Goal: Transaction & Acquisition: Purchase product/service

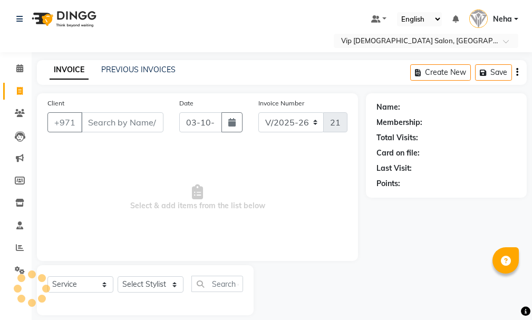
select select "8415"
select select "service"
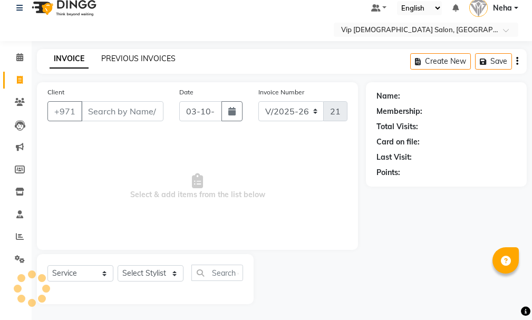
click at [137, 57] on link "PREVIOUS INVOICES" at bounding box center [138, 58] width 74 height 9
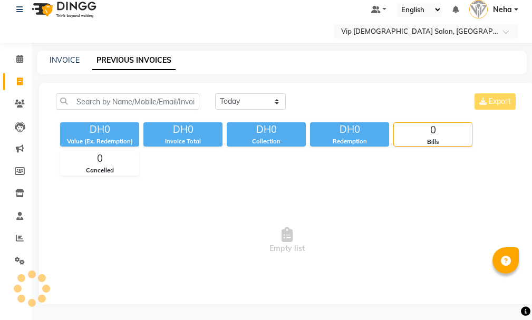
scroll to position [11, 0]
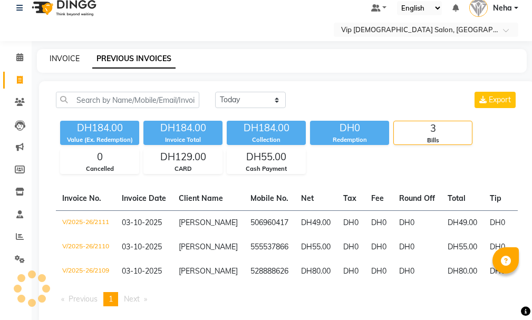
click at [59, 56] on link "INVOICE" at bounding box center [65, 58] width 30 height 9
select select "service"
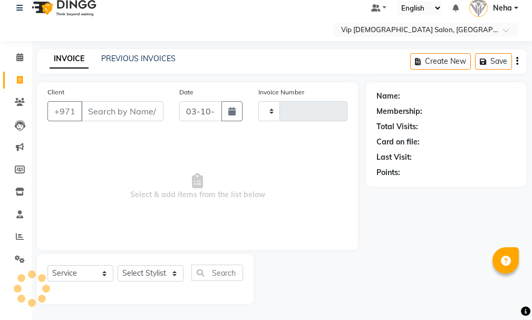
type input "2112"
select select "8415"
click at [19, 61] on icon at bounding box center [19, 57] width 7 height 8
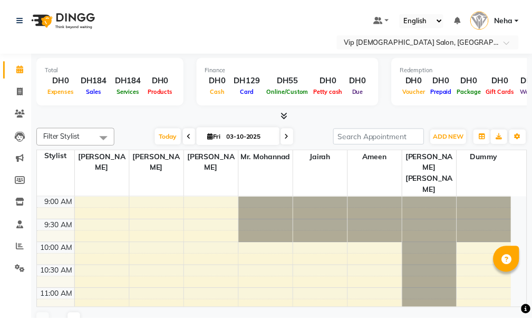
scroll to position [372, 0]
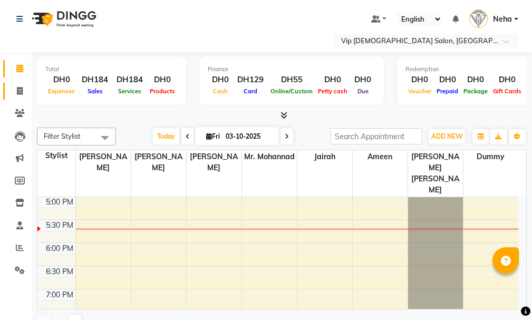
click at [21, 93] on icon at bounding box center [20, 91] width 6 height 8
select select "service"
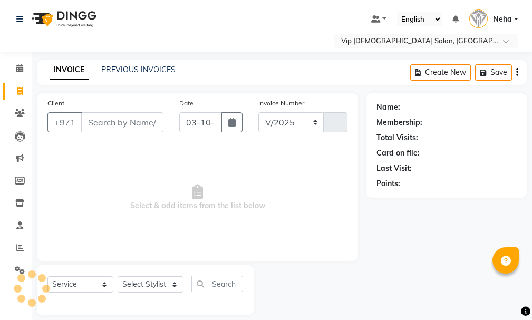
select select "8415"
type input "2112"
click at [21, 245] on icon at bounding box center [20, 248] width 8 height 8
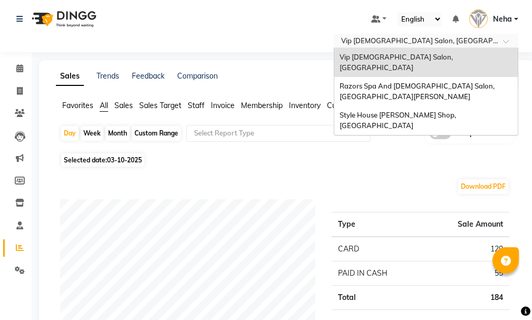
click at [389, 41] on input "text" at bounding box center [415, 41] width 153 height 11
click at [386, 82] on span "Razors Spa And [DEMOGRAPHIC_DATA] Salon, [GEOGRAPHIC_DATA][PERSON_NAME]" at bounding box center [418, 91] width 157 height 19
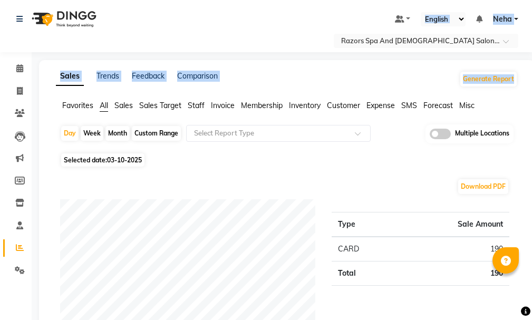
drag, startPoint x: 531, startPoint y: 44, endPoint x: 529, endPoint y: 58, distance: 14.4
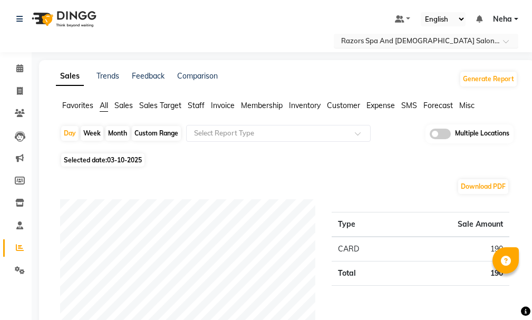
click at [468, 40] on input "text" at bounding box center [415, 41] width 153 height 11
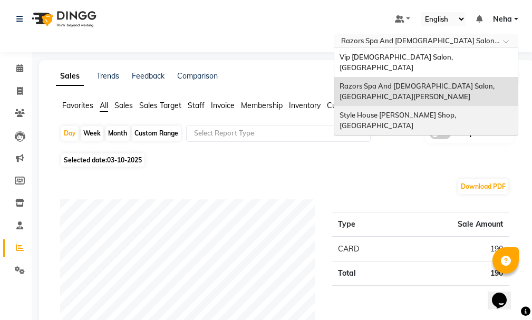
drag, startPoint x: 458, startPoint y: 100, endPoint x: 437, endPoint y: 98, distance: 20.2
click at [437, 106] on div "Style House Barber Shop, Khalifa City" at bounding box center [427, 120] width 184 height 29
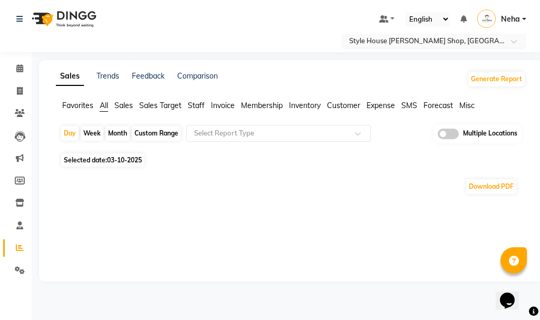
click at [443, 43] on input "text" at bounding box center [423, 41] width 153 height 11
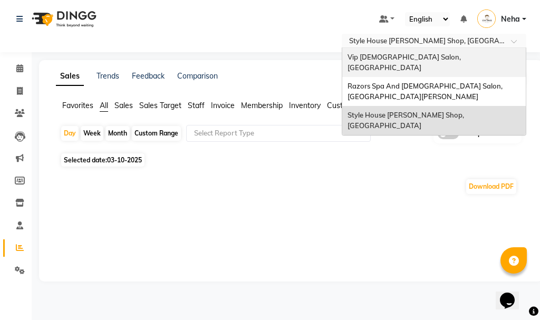
click at [432, 56] on span "Vip [DEMOGRAPHIC_DATA] Salon, [GEOGRAPHIC_DATA]" at bounding box center [405, 62] width 115 height 19
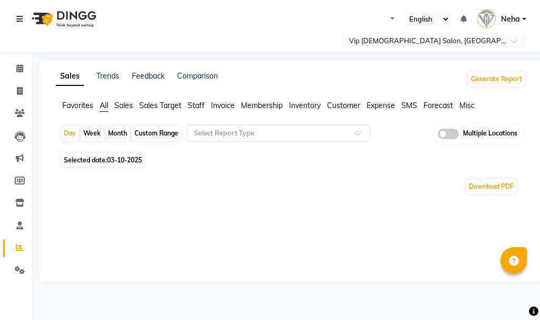
select select "en"
click at [482, 232] on div "Sales Trends Feedback Comparison Generate Report Favorites All Sales Sales Targ…" at bounding box center [291, 171] width 504 height 222
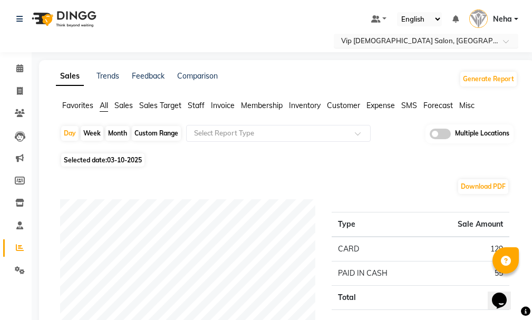
click at [428, 44] on input "text" at bounding box center [415, 41] width 153 height 11
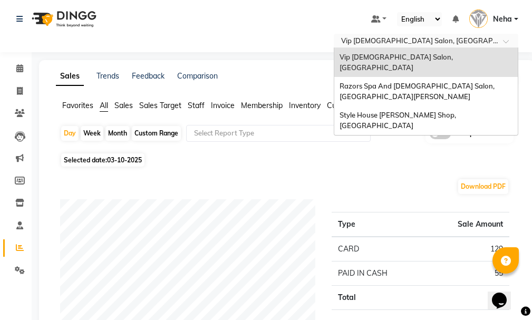
click at [413, 111] on span "Style House [PERSON_NAME] Shop, [GEOGRAPHIC_DATA]" at bounding box center [399, 120] width 118 height 19
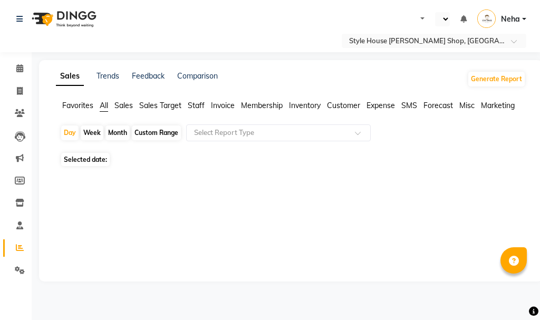
select select "en"
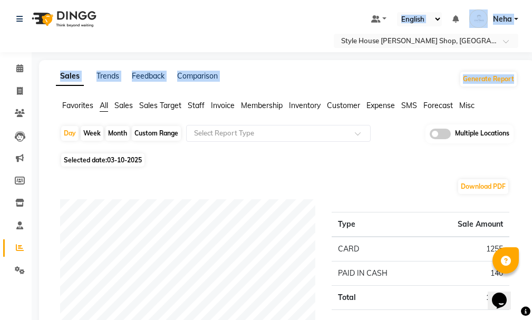
drag, startPoint x: 532, startPoint y: 37, endPoint x: 532, endPoint y: 55, distance: 17.4
click at [532, 55] on html "Select Location × Style House Barber Shop, Khalifa City Default Panel My Panel …" at bounding box center [266, 160] width 532 height 320
drag, startPoint x: 531, startPoint y: 42, endPoint x: 530, endPoint y: 56, distance: 14.3
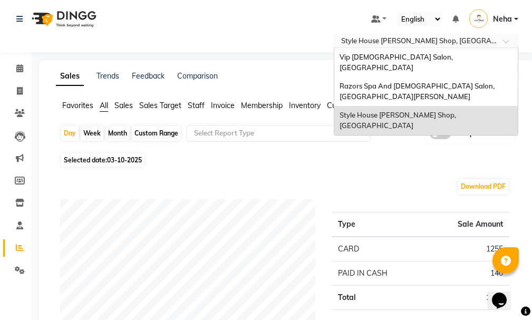
click at [461, 42] on input "text" at bounding box center [415, 41] width 153 height 11
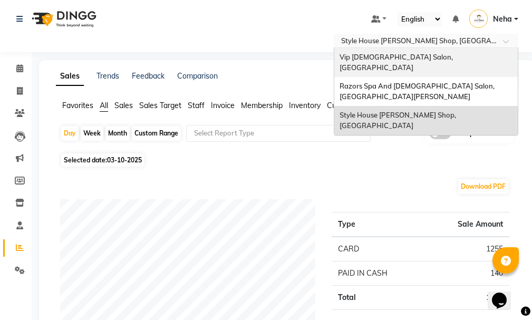
click at [437, 59] on span "Vip [DEMOGRAPHIC_DATA] Salon, [GEOGRAPHIC_DATA]" at bounding box center [397, 62] width 115 height 19
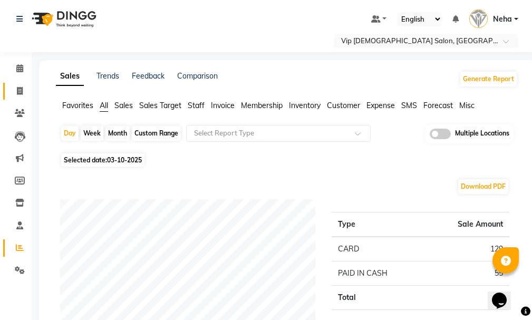
click at [21, 93] on span at bounding box center [20, 91] width 18 height 12
select select "service"
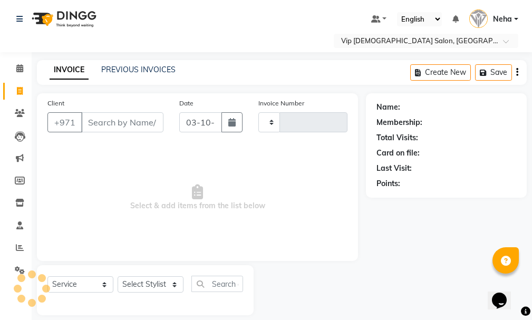
scroll to position [11, 0]
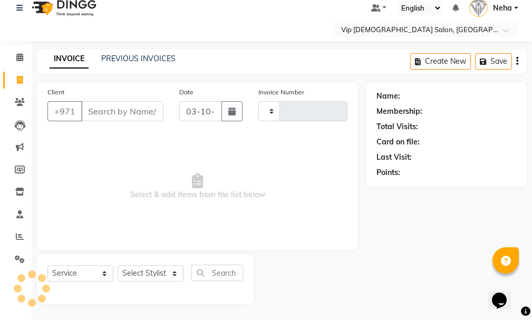
type input "2112"
select select "8415"
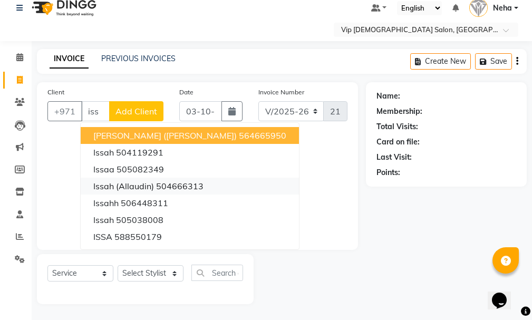
click at [182, 187] on ngb-highlight "504666313" at bounding box center [179, 186] width 47 height 11
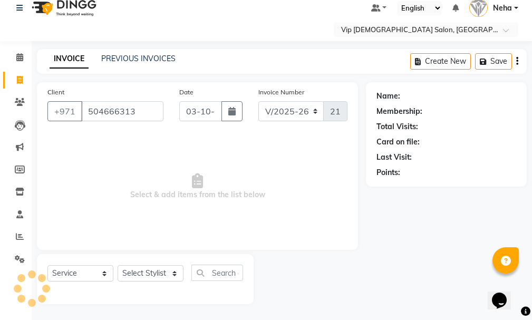
type input "504666313"
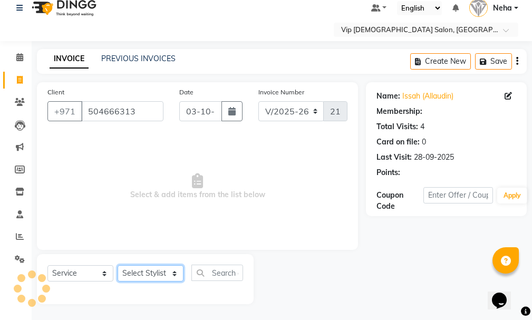
click at [154, 270] on select "Select Stylist [PERSON_NAME] [PERSON_NAME] [PERSON_NAME] [PERSON_NAME] [PERSON_…" at bounding box center [151, 273] width 66 height 16
select select "81363"
click at [118, 265] on select "Select Stylist [PERSON_NAME] [PERSON_NAME] [PERSON_NAME] [PERSON_NAME] [PERSON_…" at bounding box center [151, 273] width 66 height 16
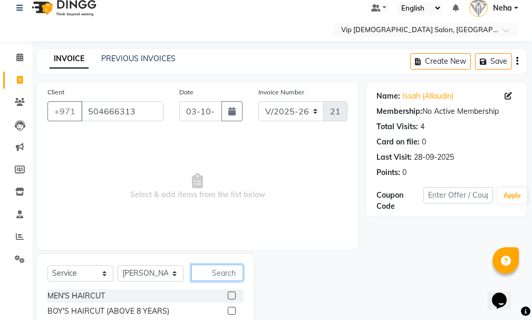
click at [227, 272] on input "text" at bounding box center [218, 273] width 52 height 16
type input "craf"
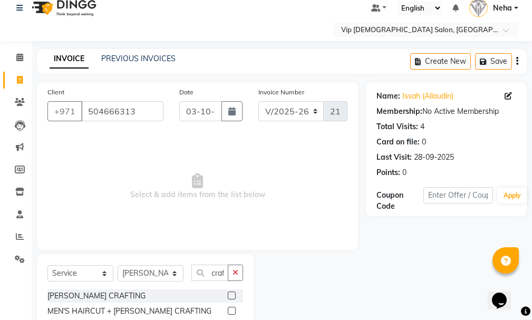
scroll to position [0, 0]
click at [232, 312] on label at bounding box center [232, 311] width 8 height 8
click at [232, 312] on input "checkbox" at bounding box center [231, 311] width 7 height 7
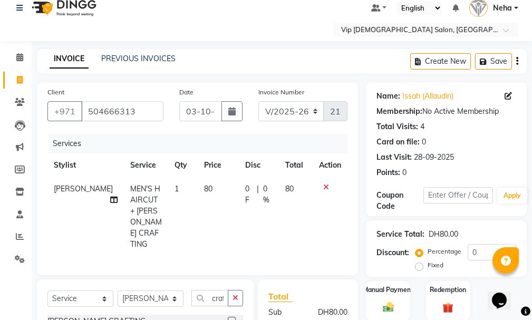
checkbox input "false"
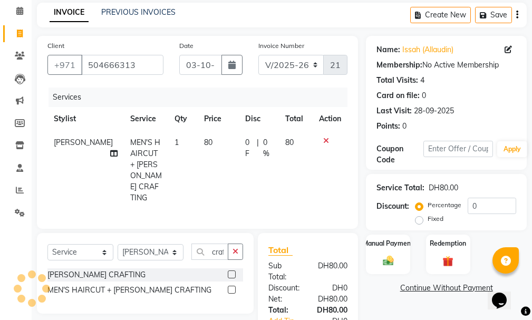
scroll to position [140, 0]
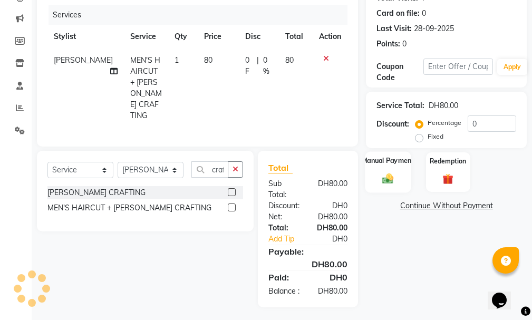
click at [383, 170] on div "Manual Payment" at bounding box center [389, 171] width 46 height 41
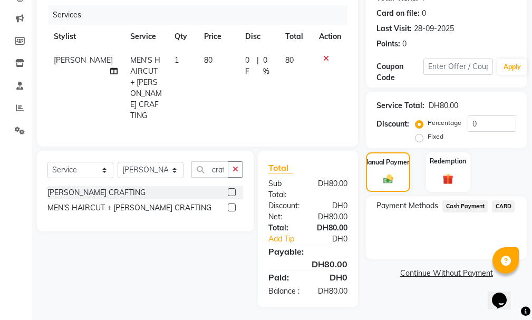
click at [509, 206] on span "CARD" at bounding box center [503, 207] width 23 height 12
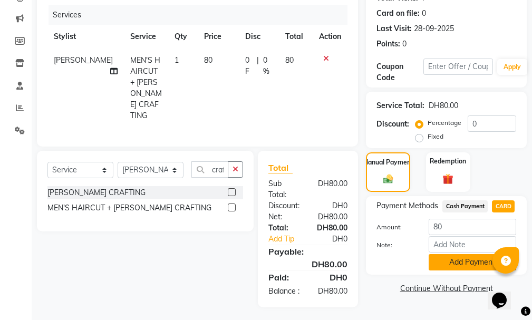
click at [460, 259] on button "Add Payment" at bounding box center [473, 262] width 88 height 16
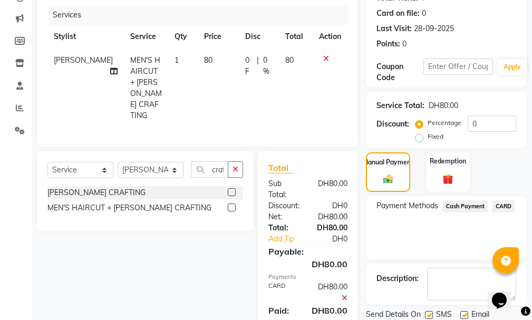
scroll to position [176, 0]
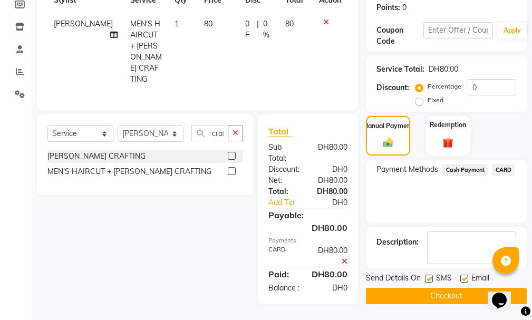
click at [454, 293] on button "Checkout" at bounding box center [446, 296] width 161 height 16
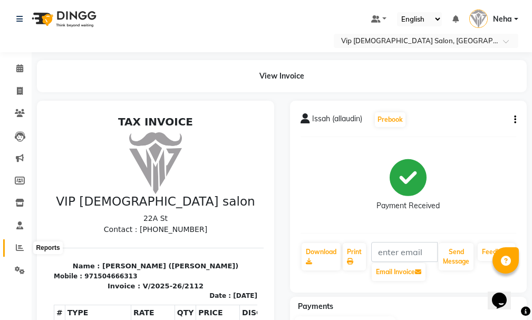
click at [13, 247] on span at bounding box center [20, 248] width 18 height 12
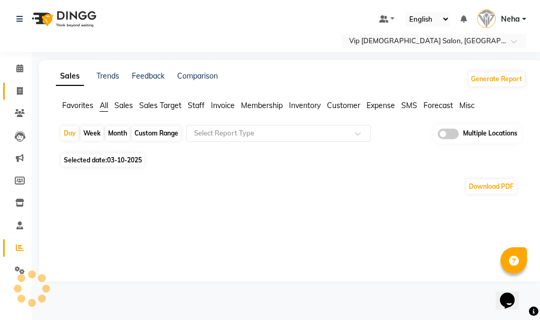
click at [23, 93] on icon at bounding box center [20, 91] width 6 height 8
select select "service"
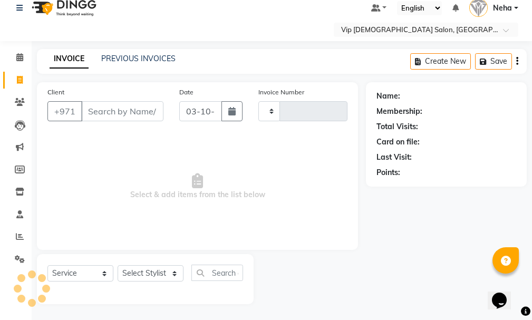
type input "2113"
select select "8415"
click at [118, 57] on link "PREVIOUS INVOICES" at bounding box center [138, 58] width 74 height 9
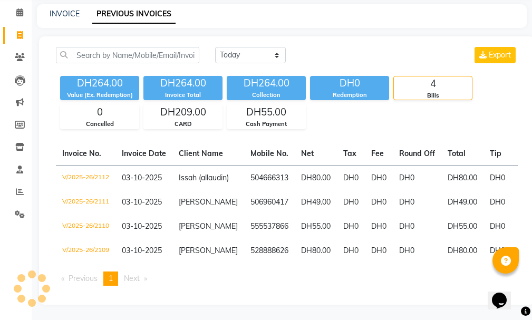
scroll to position [85, 0]
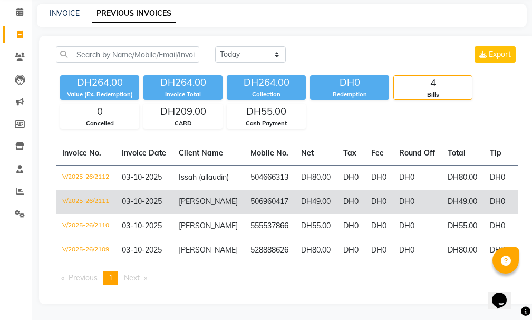
click at [96, 190] on td "V/2025-26/2111" at bounding box center [86, 202] width 60 height 24
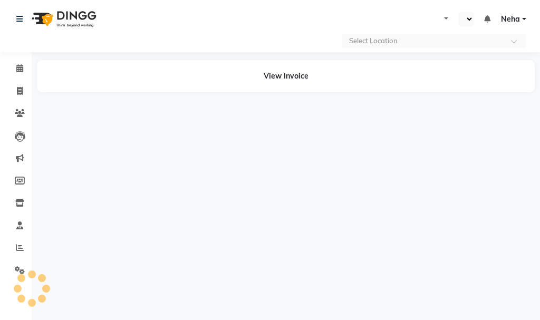
select select "en"
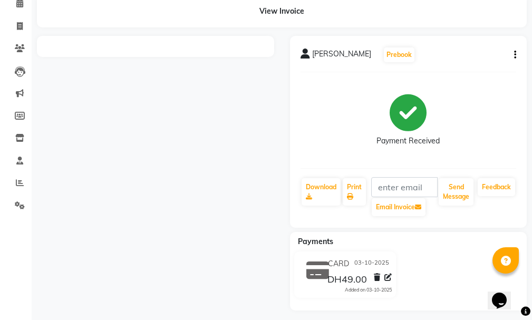
scroll to position [71, 0]
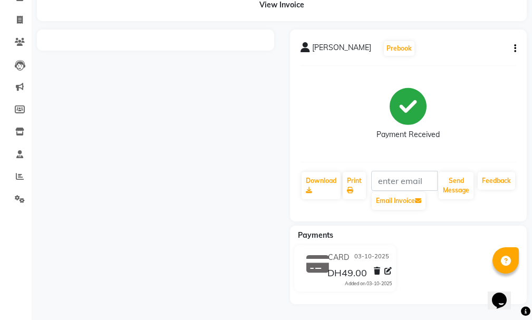
click at [513, 46] on button "button" at bounding box center [513, 48] width 6 height 11
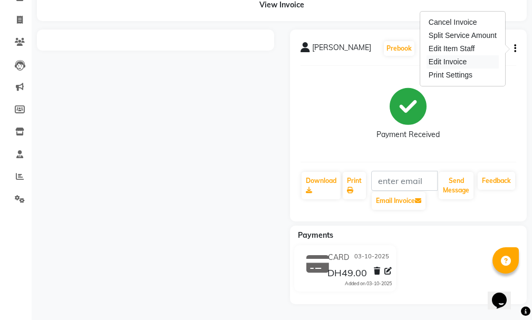
click at [463, 59] on div "Edit Invoice" at bounding box center [463, 61] width 72 height 13
select select "service"
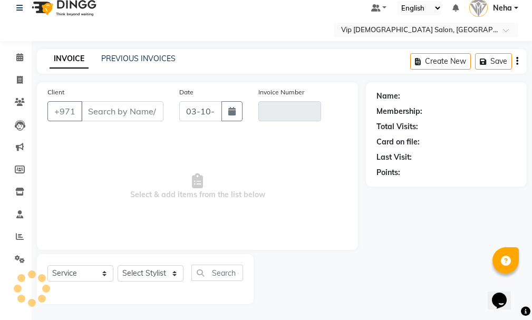
scroll to position [11, 0]
type input "506960417"
type input "V/2025-26/2111"
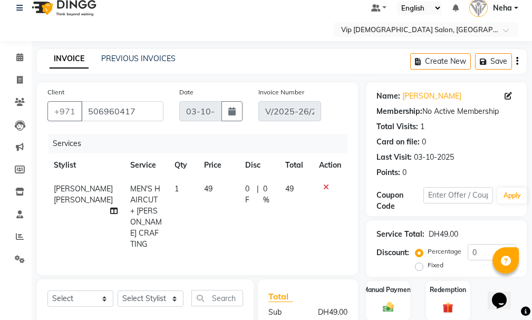
click at [322, 179] on td at bounding box center [330, 216] width 35 height 79
click at [323, 184] on icon at bounding box center [326, 187] width 6 height 7
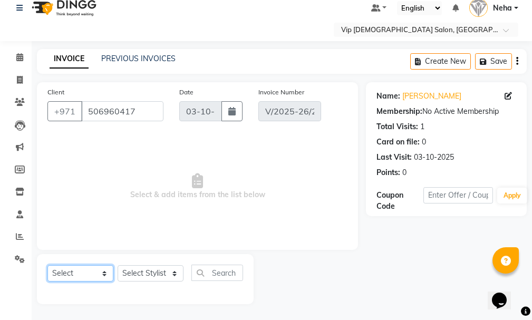
click at [85, 275] on select "Select Service Product Membership Package Voucher Prepaid Gift Card" at bounding box center [80, 273] width 66 height 16
click at [47, 265] on select "Select Service Product Membership Package Voucher Prepaid Gift Card" at bounding box center [80, 273] width 66 height 16
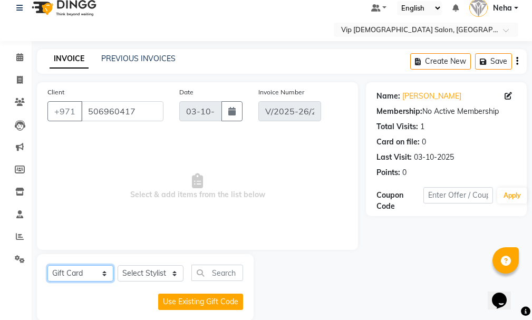
click at [96, 275] on select "Select Service Product Membership Package Voucher Prepaid Gift Card" at bounding box center [80, 273] width 66 height 16
select select "P"
click at [47, 265] on select "Select Service Product Membership Package Voucher Prepaid Gift Card" at bounding box center [80, 273] width 66 height 16
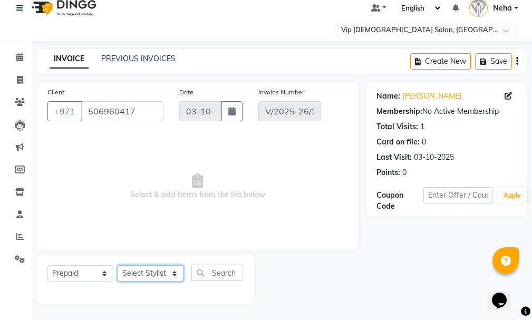
click at [156, 271] on select "Select Stylist [PERSON_NAME] [PERSON_NAME] [PERSON_NAME] [PERSON_NAME] [PERSON_…" at bounding box center [151, 273] width 66 height 16
select select "84119"
click at [118, 265] on select "Select Stylist [PERSON_NAME] [PERSON_NAME] [PERSON_NAME] [PERSON_NAME] [PERSON_…" at bounding box center [151, 273] width 66 height 16
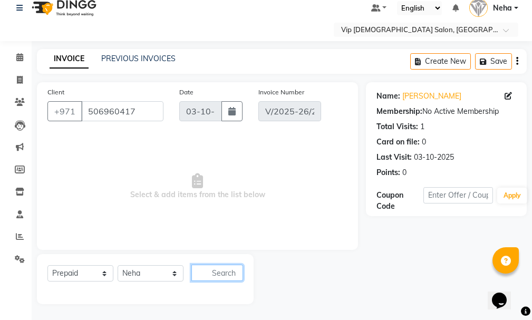
click at [219, 270] on input "text" at bounding box center [218, 273] width 52 height 16
click at [22, 236] on icon at bounding box center [20, 237] width 8 height 8
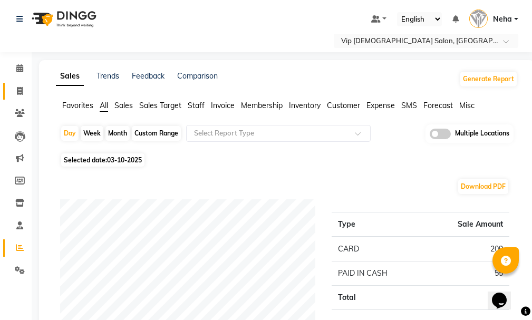
click at [17, 92] on icon at bounding box center [20, 91] width 6 height 8
select select "service"
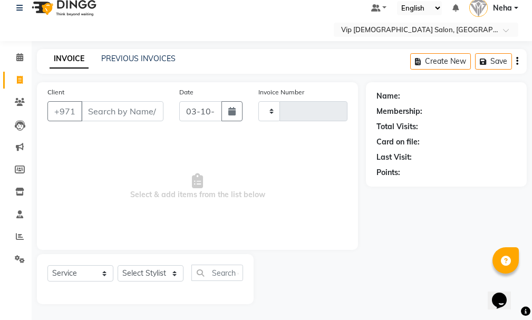
type input "2113"
select select "8415"
click at [144, 56] on link "PREVIOUS INVOICES" at bounding box center [138, 58] width 74 height 9
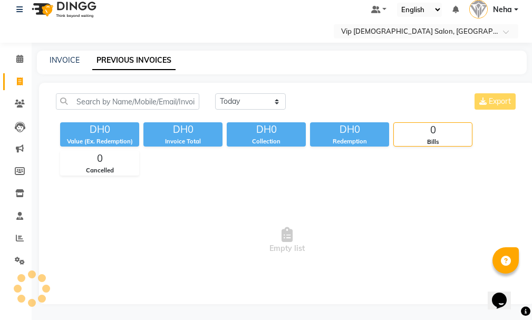
scroll to position [11, 0]
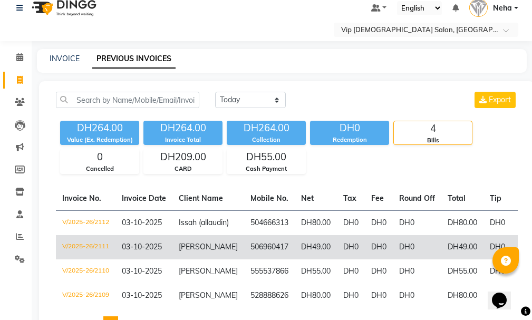
click at [92, 254] on td "V/2025-26/2111" at bounding box center [86, 247] width 60 height 24
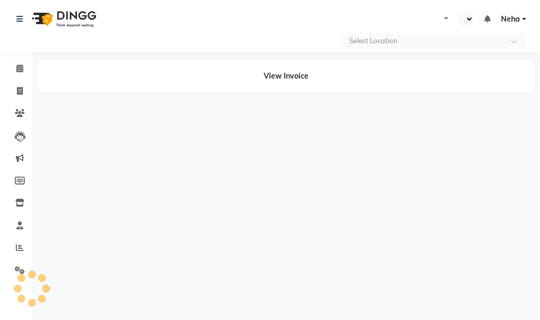
select select "en"
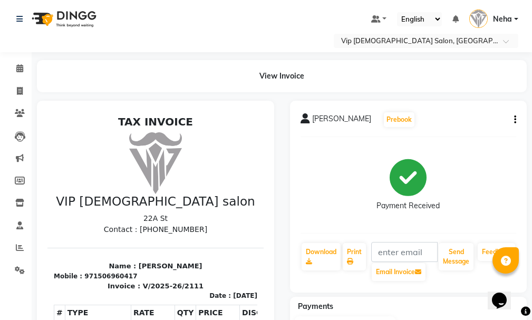
click at [509, 121] on div "mr mohamed Prebook" at bounding box center [409, 119] width 216 height 17
click at [515, 120] on icon "button" at bounding box center [516, 120] width 2 height 1
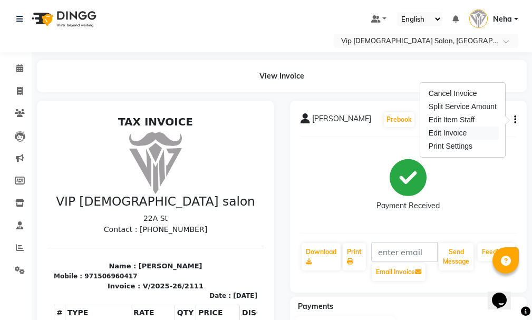
click at [457, 135] on div "Edit Invoice" at bounding box center [463, 133] width 72 height 13
select select "service"
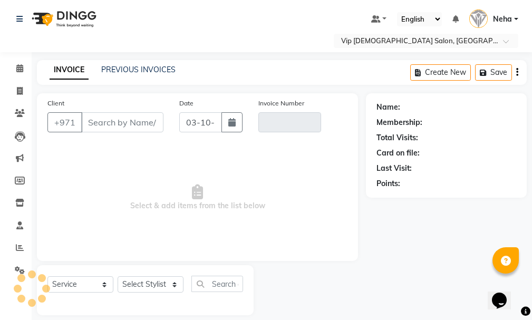
scroll to position [11, 0]
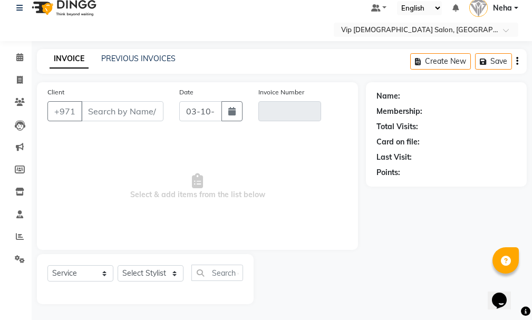
type input "506960417"
type input "V/2025-26/2111"
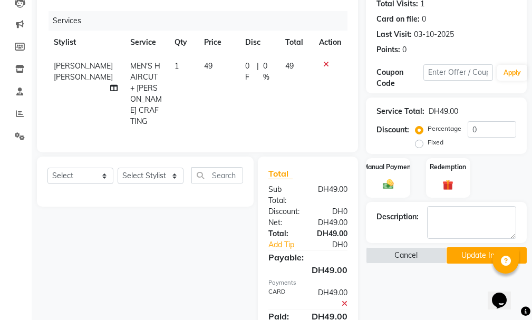
scroll to position [136, 0]
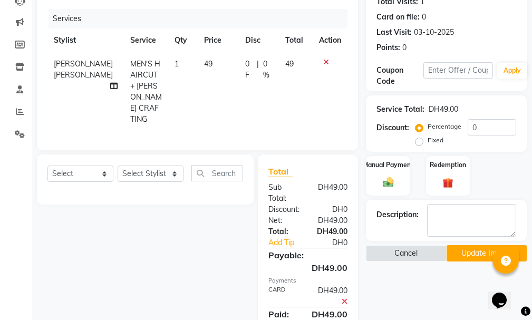
click at [343, 298] on icon at bounding box center [345, 301] width 6 height 7
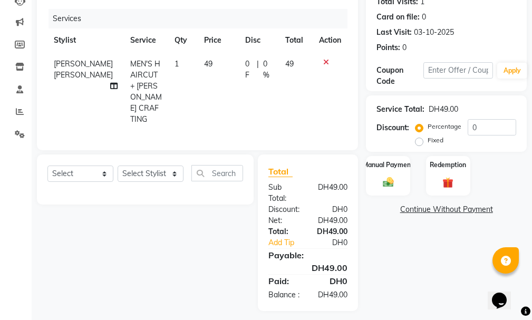
click at [327, 64] on icon at bounding box center [326, 62] width 6 height 7
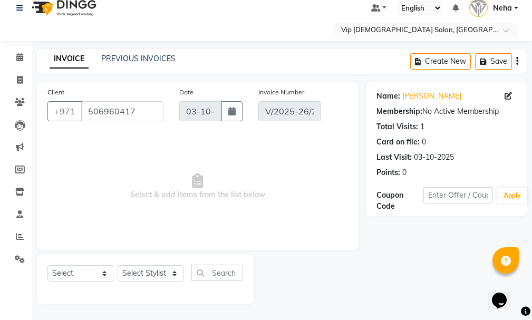
scroll to position [11, 0]
click at [91, 271] on select "Select Service Product Membership Package Voucher Prepaid Gift Card" at bounding box center [80, 273] width 66 height 16
select select "P"
click at [47, 265] on select "Select Service Product Membership Package Voucher Prepaid Gift Card" at bounding box center [80, 273] width 66 height 16
click at [156, 272] on select "Select Stylist [PERSON_NAME] [PERSON_NAME] [PERSON_NAME] [PERSON_NAME] [PERSON_…" at bounding box center [151, 273] width 66 height 16
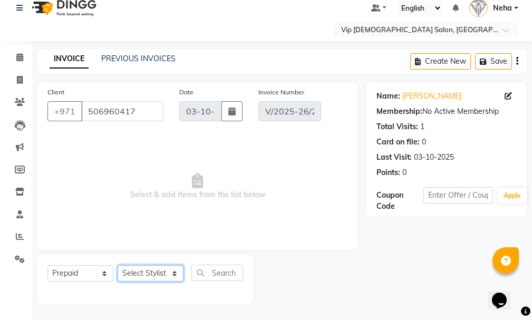
select select "84119"
click at [118, 265] on select "Select Stylist [PERSON_NAME] [PERSON_NAME] [PERSON_NAME] [PERSON_NAME] [PERSON_…" at bounding box center [151, 273] width 66 height 16
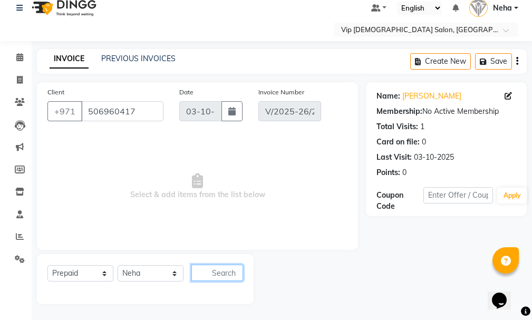
click at [220, 271] on input "text" at bounding box center [218, 273] width 52 height 16
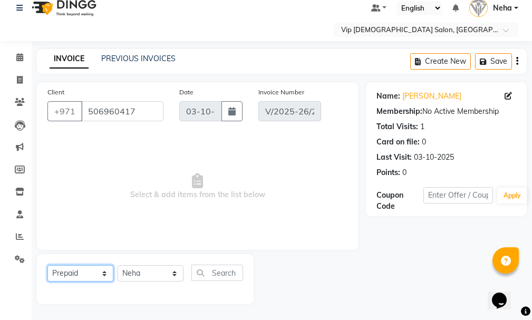
click at [84, 272] on select "Select Service Product Membership Package Voucher Prepaid Gift Card" at bounding box center [80, 273] width 66 height 16
click at [47, 265] on select "Select Service Product Membership Package Voucher Prepaid Gift Card" at bounding box center [80, 273] width 66 height 16
click at [79, 273] on select "Select Service Product Membership Package Voucher Prepaid Gift Card" at bounding box center [80, 273] width 66 height 16
select select "G"
click at [47, 265] on select "Select Service Product Membership Package Voucher Prepaid Gift Card" at bounding box center [80, 273] width 66 height 16
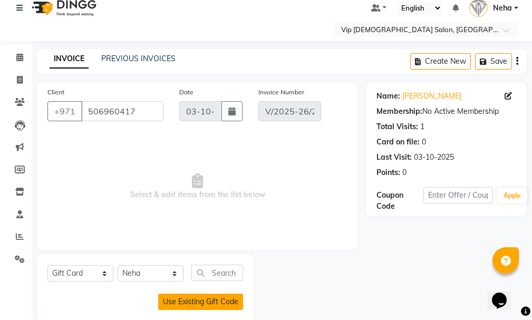
click at [196, 303] on button "Use Existing Gift Code" at bounding box center [200, 302] width 85 height 16
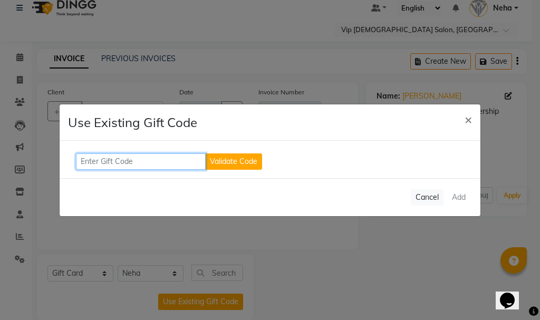
click at [141, 160] on input "text" at bounding box center [141, 162] width 130 height 16
type input "PAID EXTRA"
click at [234, 164] on button "Validate Code" at bounding box center [233, 162] width 57 height 16
click at [462, 198] on div "Cancel Add" at bounding box center [270, 197] width 421 height 38
click at [283, 157] on span "New code" at bounding box center [287, 161] width 34 height 8
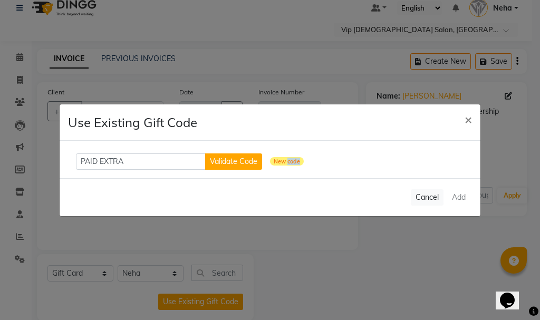
click at [293, 162] on span "New code" at bounding box center [287, 161] width 34 height 8
click at [423, 195] on button "Cancel" at bounding box center [427, 197] width 33 height 16
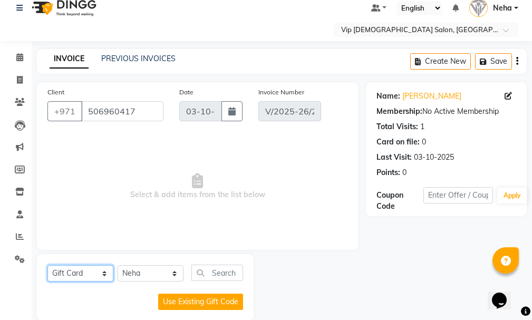
click at [92, 274] on select "Select Service Product Membership Package Voucher Prepaid Gift Card" at bounding box center [80, 273] width 66 height 16
select select "P"
click at [47, 265] on select "Select Service Product Membership Package Voucher Prepaid Gift Card" at bounding box center [80, 273] width 66 height 16
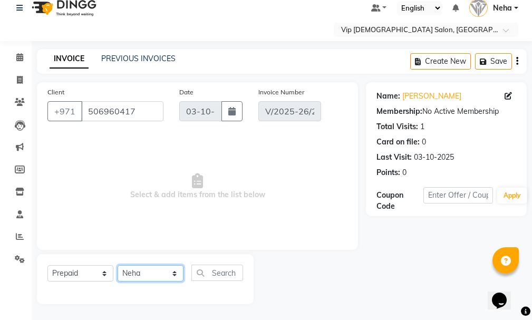
click at [148, 273] on select "Select Stylist AHMED MOHAMED MOHAMED ELKHODARY ABDELHAMID Ali Rana Allauddin An…" at bounding box center [151, 273] width 66 height 16
click at [118, 265] on select "Select Stylist AHMED MOHAMED MOHAMED ELKHODARY ABDELHAMID Ali Rana Allauddin An…" at bounding box center [151, 273] width 66 height 16
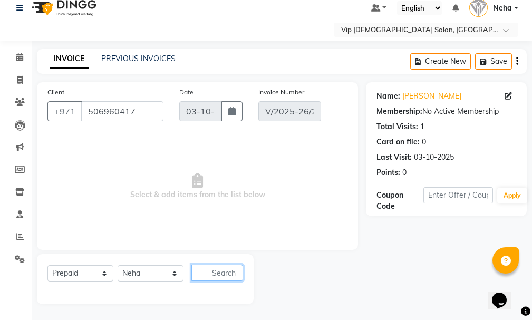
click at [220, 269] on input "text" at bounding box center [218, 273] width 52 height 16
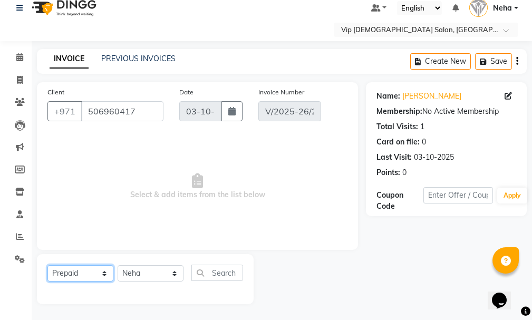
click at [77, 270] on select "Select Service Product Membership Package Voucher Prepaid Gift Card" at bounding box center [80, 273] width 66 height 16
click at [18, 60] on icon at bounding box center [19, 57] width 7 height 8
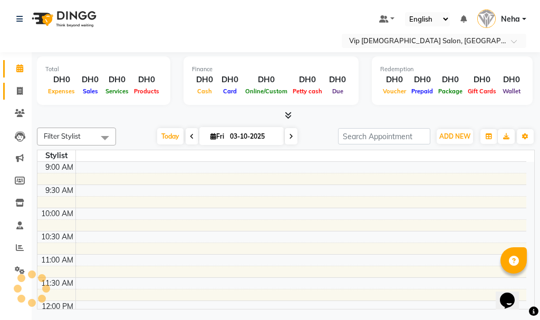
click at [21, 97] on link "Invoice" at bounding box center [15, 91] width 25 height 17
select select "service"
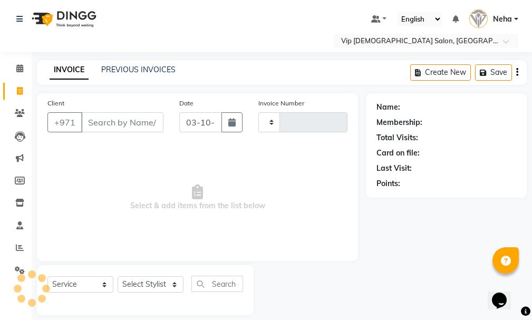
type input "2113"
select select "8415"
click at [141, 67] on link "PREVIOUS INVOICES" at bounding box center [138, 69] width 74 height 9
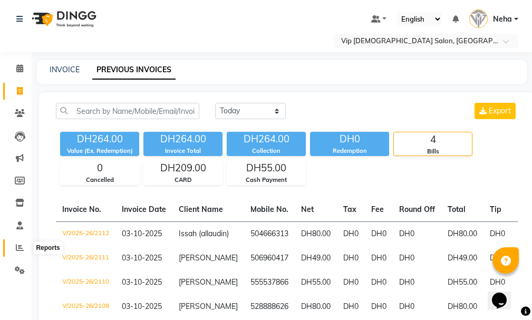
click at [20, 252] on span at bounding box center [20, 248] width 18 height 12
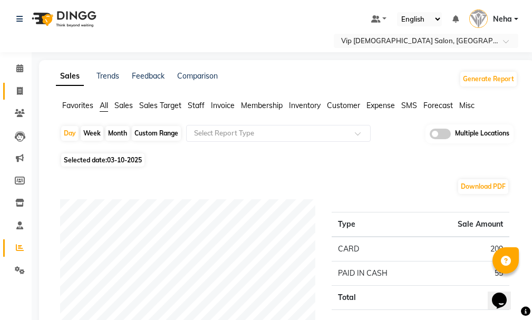
click at [23, 91] on span at bounding box center [20, 91] width 18 height 12
select select "service"
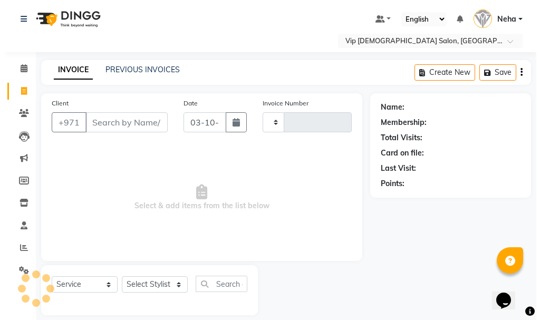
scroll to position [11, 0]
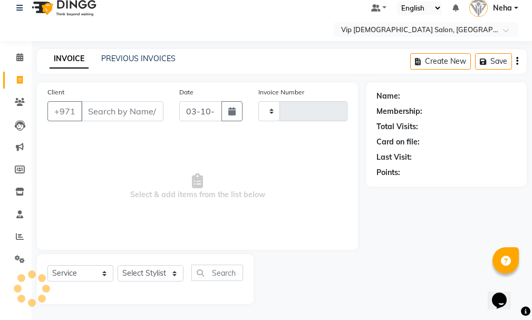
type input "2113"
select select "8415"
click at [100, 110] on input "Client" at bounding box center [122, 111] width 82 height 20
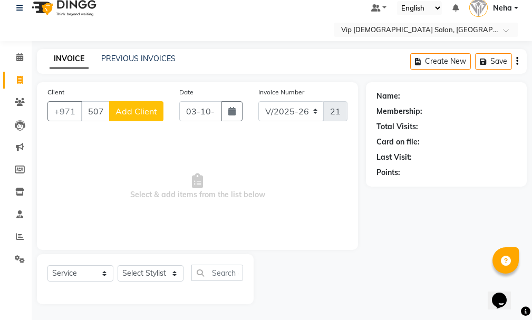
type input "507384162"
click at [147, 111] on span "Add Client" at bounding box center [137, 111] width 42 height 11
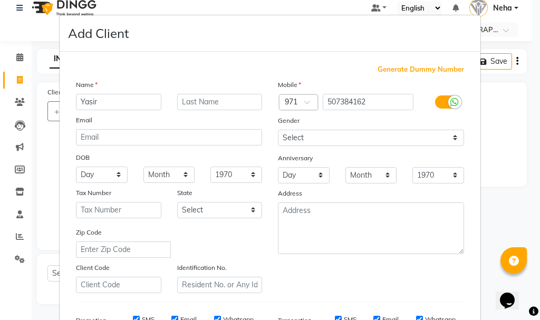
type input "Yasir"
click at [531, 82] on ngb-modal-window "Add Client Generate Dummy Number Name Yasir Email DOB Day 01 02 03 04 05 06 07 …" at bounding box center [270, 160] width 540 height 320
drag, startPoint x: 531, startPoint y: 93, endPoint x: 527, endPoint y: 176, distance: 83.0
click at [527, 176] on ngb-modal-window "Add Client Generate Dummy Number Name Yasir Email DOB Day 01 02 03 04 05 06 07 …" at bounding box center [270, 160] width 540 height 320
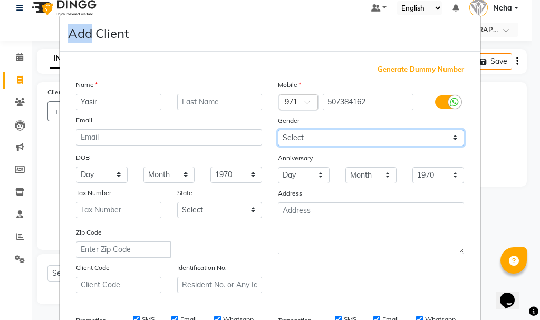
click at [401, 136] on select "Select Male Female Other Prefer Not To Say" at bounding box center [371, 138] width 186 height 16
select select "male"
click at [278, 130] on select "Select Male Female Other Prefer Not To Say" at bounding box center [371, 138] width 186 height 16
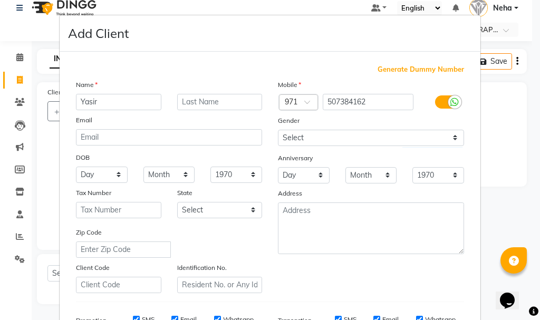
drag, startPoint x: 532, startPoint y: 97, endPoint x: 532, endPoint y: 173, distance: 76.5
click at [532, 173] on ngb-modal-window "Add Client Generate Dummy Number Name Yasir Email DOB Day 01 02 03 04 05 06 07 …" at bounding box center [270, 160] width 540 height 320
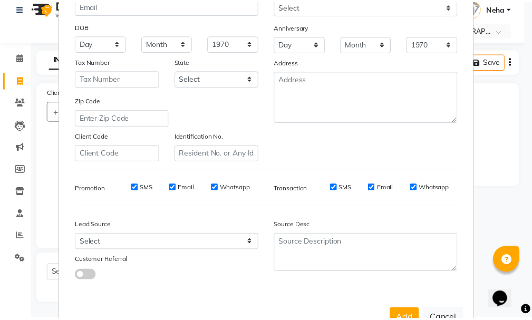
scroll to position [167, 0]
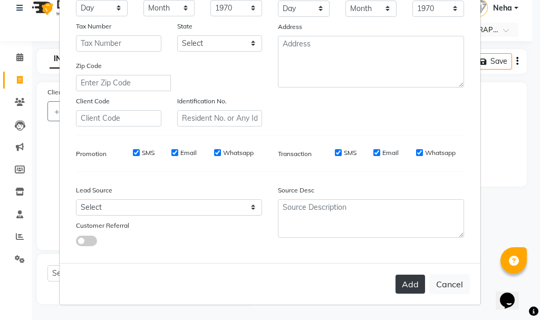
click at [402, 279] on button "Add" at bounding box center [411, 284] width 30 height 19
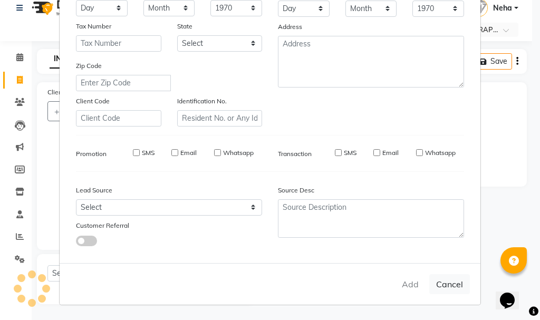
select select
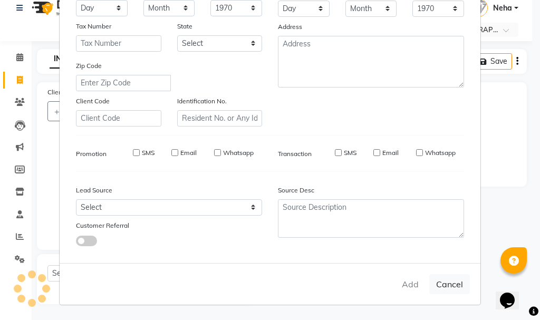
select select
checkbox input "false"
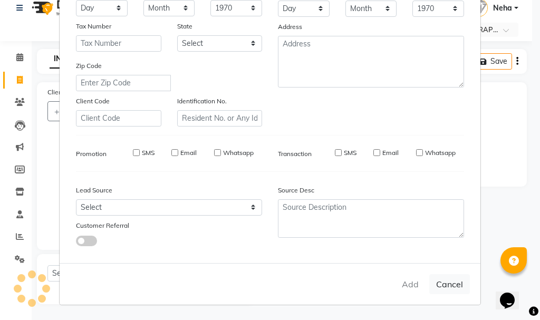
checkbox input "false"
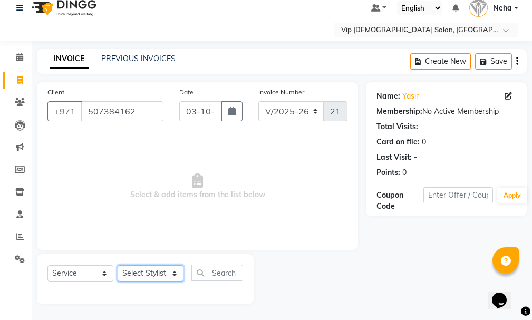
click at [157, 279] on select "Select Stylist AHMED MOHAMED MOHAMED ELKHODARY ABDELHAMID Ali Rana Allauddin An…" at bounding box center [151, 273] width 66 height 16
select select "81343"
click at [118, 265] on select "Select Stylist AHMED MOHAMED MOHAMED ELKHODARY ABDELHAMID Ali Rana Allauddin An…" at bounding box center [151, 273] width 66 height 16
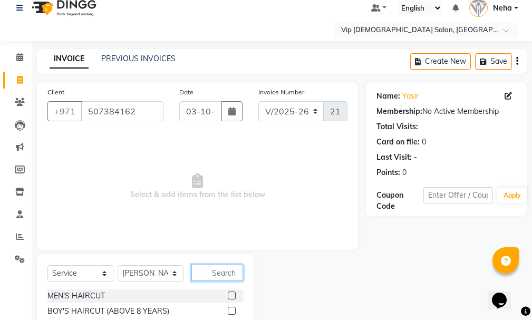
click at [223, 272] on input "text" at bounding box center [218, 273] width 52 height 16
type input "craf"
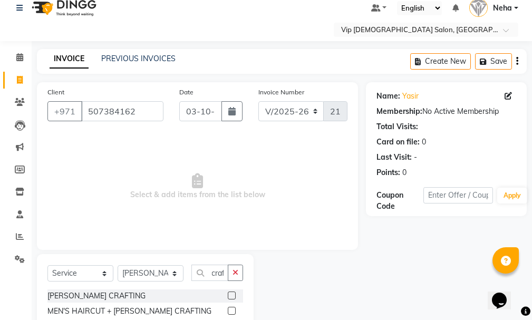
click at [231, 310] on label at bounding box center [232, 311] width 8 height 8
click at [231, 310] on input "checkbox" at bounding box center [231, 311] width 7 height 7
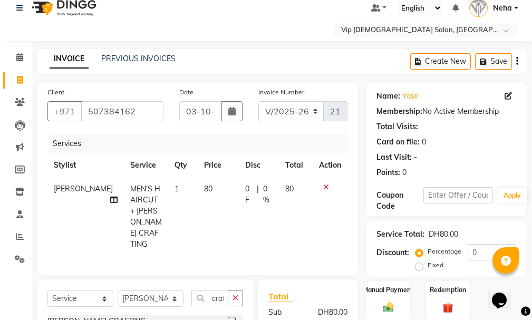
checkbox input "false"
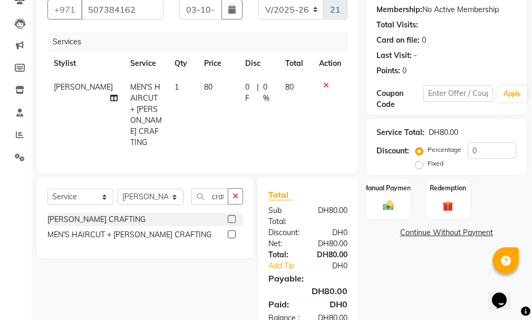
scroll to position [140, 0]
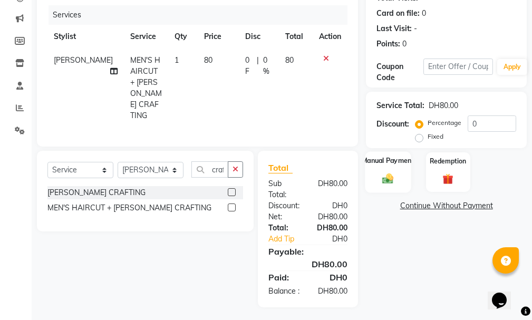
click at [392, 177] on img at bounding box center [388, 179] width 18 height 13
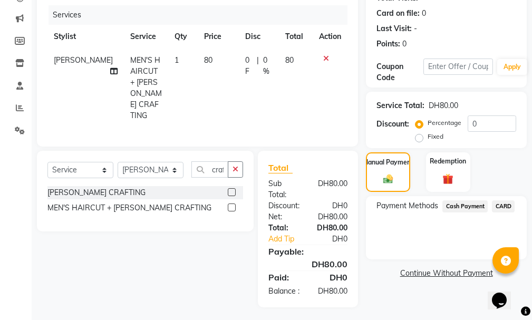
click at [472, 210] on span "Cash Payment" at bounding box center [465, 207] width 45 height 12
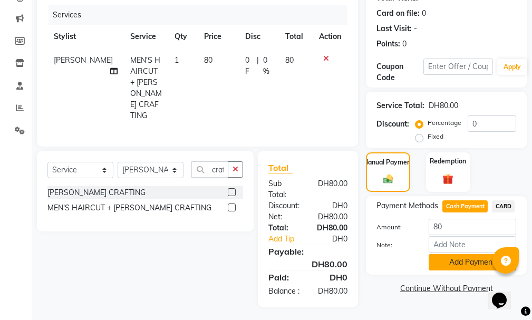
click at [454, 266] on button "Add Payment" at bounding box center [473, 262] width 88 height 16
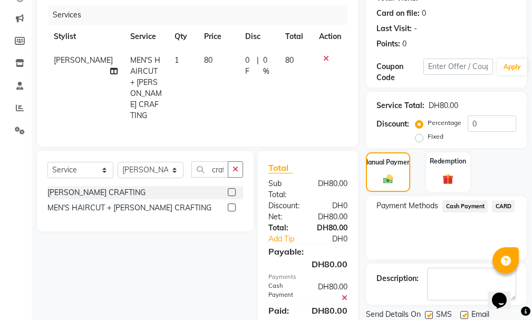
scroll to position [176, 0]
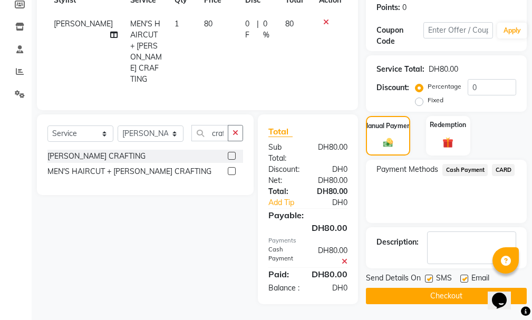
click at [456, 297] on button "Checkout" at bounding box center [446, 296] width 161 height 16
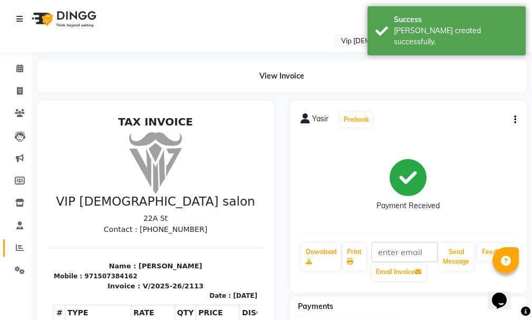
click at [16, 248] on icon at bounding box center [20, 248] width 8 height 8
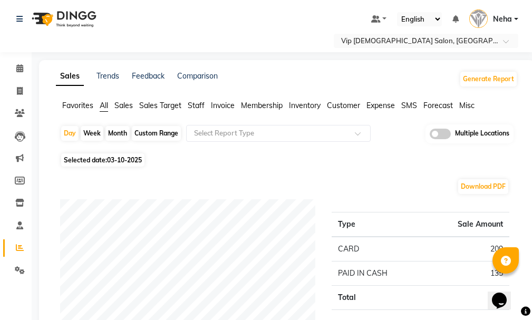
click at [153, 130] on div "Custom Range" at bounding box center [156, 133] width 49 height 15
select select "10"
select select "2025"
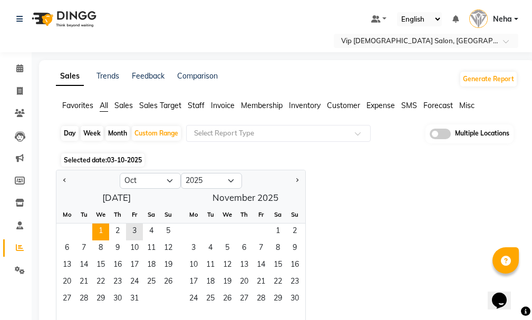
click at [101, 227] on span "1" at bounding box center [100, 232] width 17 height 17
click at [133, 294] on span "31" at bounding box center [134, 299] width 17 height 17
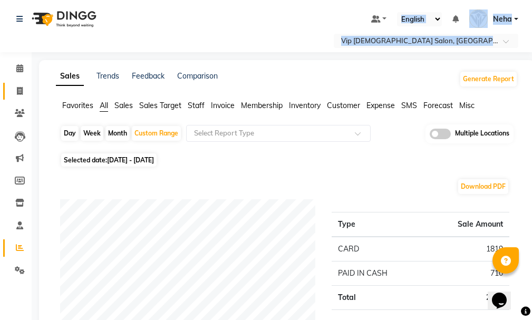
drag, startPoint x: 202, startPoint y: 21, endPoint x: 16, endPoint y: 87, distance: 197.6
click at [20, 92] on icon at bounding box center [20, 91] width 6 height 8
select select "service"
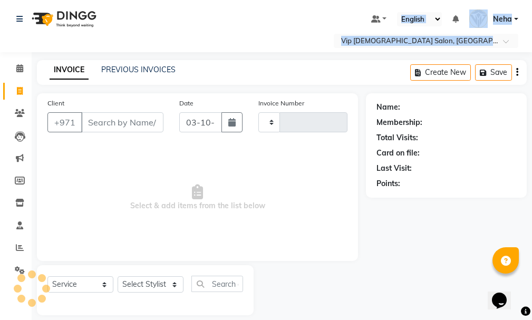
scroll to position [11, 0]
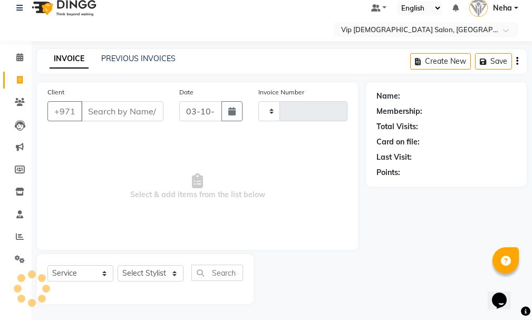
type input "2114"
select select "8415"
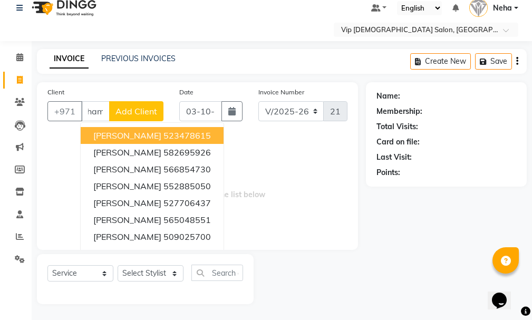
scroll to position [0, 0]
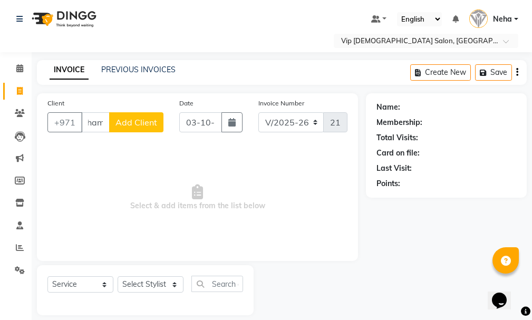
type input "moham"
click at [129, 72] on link "PREVIOUS INVOICES" at bounding box center [138, 69] width 74 height 9
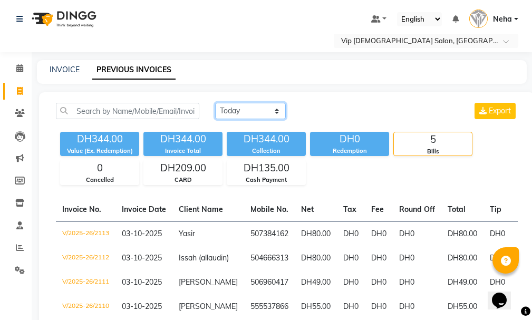
click at [239, 110] on select "Today Yesterday Custom Range" at bounding box center [250, 111] width 71 height 16
select select "yesterday"
click at [215, 103] on select "Today Yesterday Custom Range" at bounding box center [250, 111] width 71 height 16
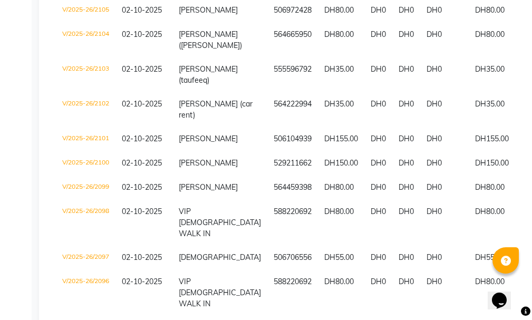
scroll to position [321, 0]
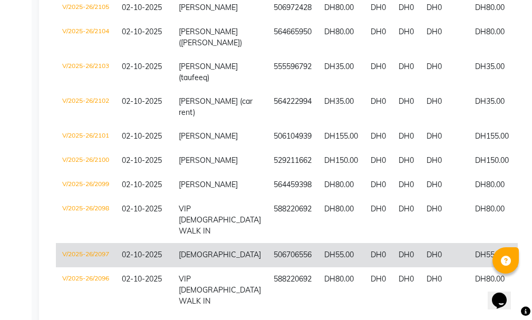
click at [95, 243] on td "V/2025-26/2097" at bounding box center [86, 255] width 60 height 24
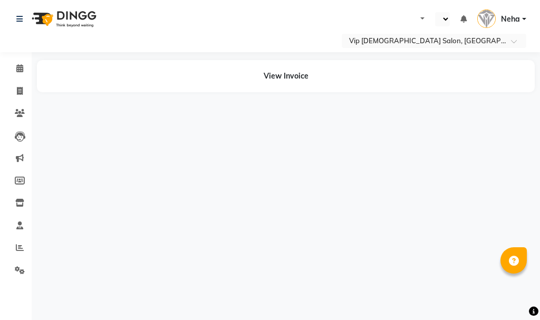
select select "en"
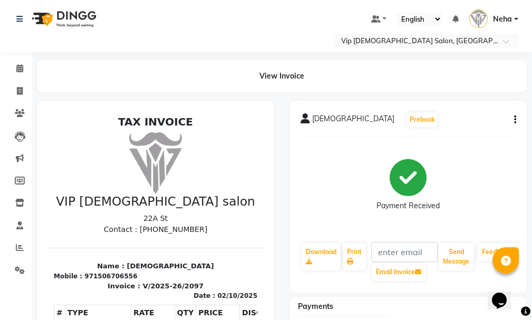
click at [515, 120] on icon "button" at bounding box center [516, 120] width 2 height 1
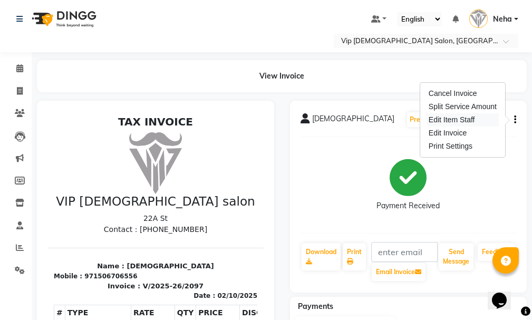
click at [465, 118] on div "Edit Item Staff" at bounding box center [463, 119] width 72 height 13
select select
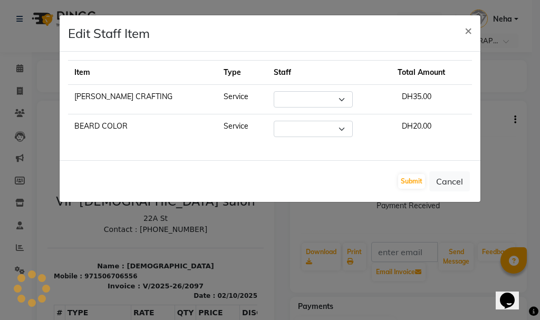
select select "81363"
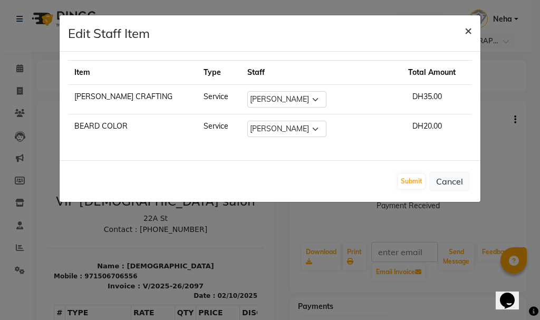
click at [469, 26] on span "×" at bounding box center [468, 30] width 7 height 16
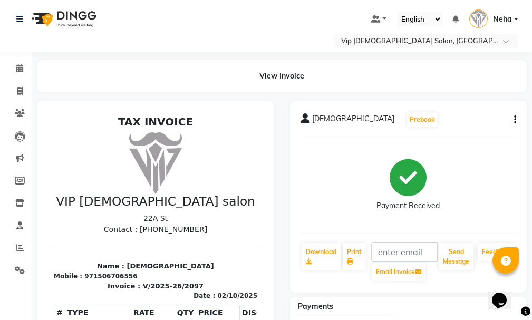
click at [106, 275] on div "971506706556" at bounding box center [110, 276] width 53 height 9
click at [109, 274] on div "971506706556" at bounding box center [110, 276] width 53 height 9
copy div "971506706556"
click at [21, 90] on icon at bounding box center [20, 91] width 6 height 8
select select "service"
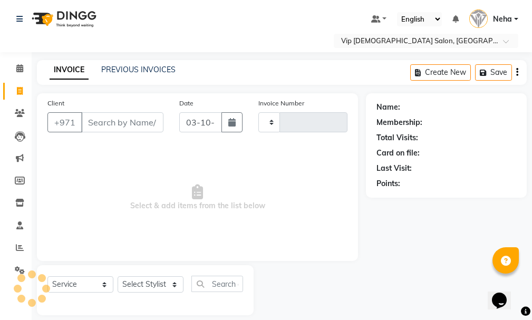
scroll to position [11, 0]
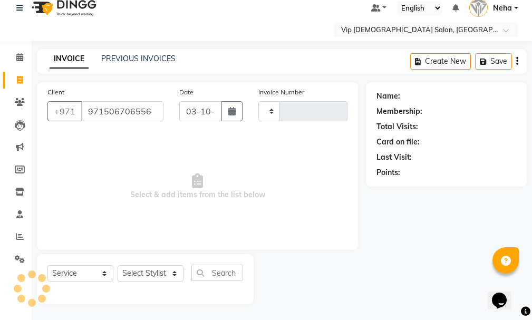
type input "971506706556"
type input "2114"
select select "8415"
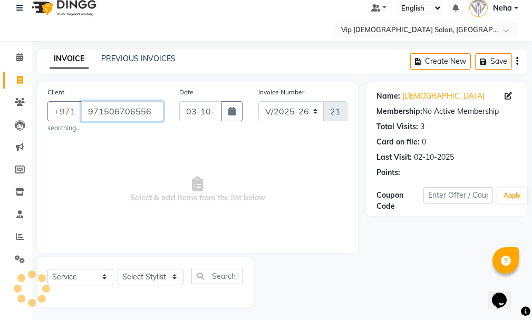
click at [101, 113] on input "971506706556" at bounding box center [122, 111] width 82 height 20
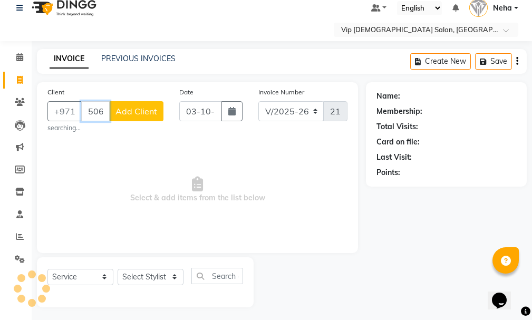
type input "506706556"
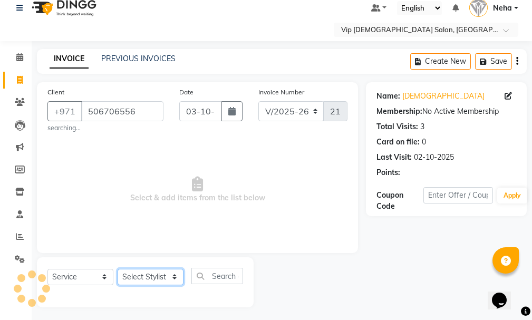
click at [158, 279] on select "Select Stylist [PERSON_NAME] [PERSON_NAME] [PERSON_NAME] [PERSON_NAME] [PERSON_…" at bounding box center [151, 277] width 66 height 16
select select "81363"
click at [118, 269] on select "Select Stylist [PERSON_NAME] [PERSON_NAME] [PERSON_NAME] [PERSON_NAME] [PERSON_…" at bounding box center [151, 277] width 66 height 16
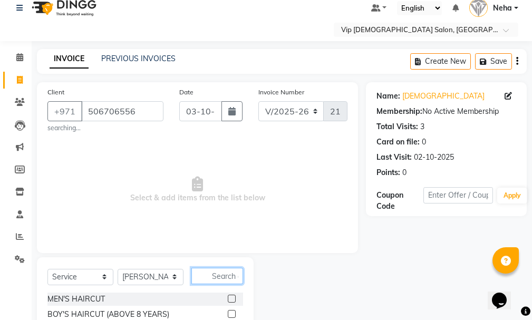
click at [222, 275] on input "text" at bounding box center [218, 276] width 52 height 16
type input "craf"
click at [233, 300] on label at bounding box center [232, 299] width 8 height 8
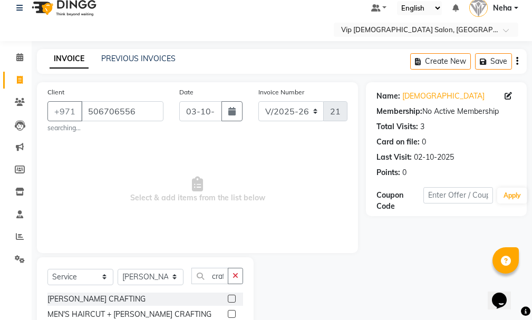
click at [233, 300] on input "checkbox" at bounding box center [231, 299] width 7 height 7
checkbox input "true"
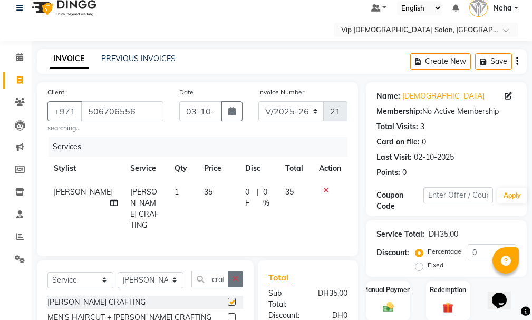
click at [239, 278] on button "button" at bounding box center [235, 279] width 15 height 16
checkbox input "false"
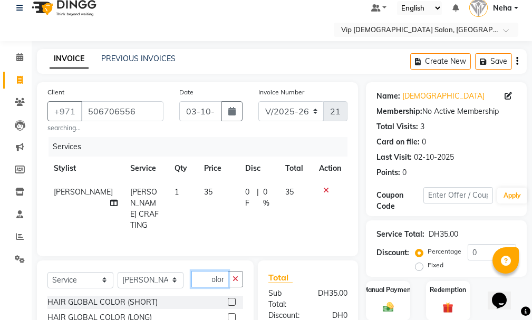
scroll to position [84, 0]
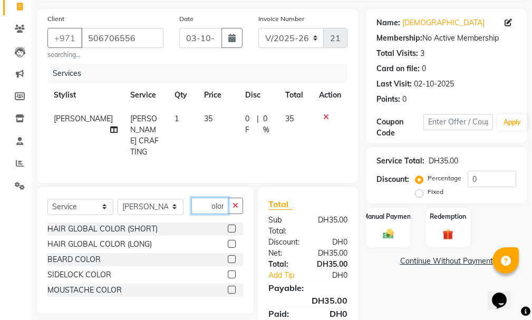
type input "color"
click at [232, 256] on label at bounding box center [232, 259] width 8 height 8
click at [232, 256] on input "checkbox" at bounding box center [231, 259] width 7 height 7
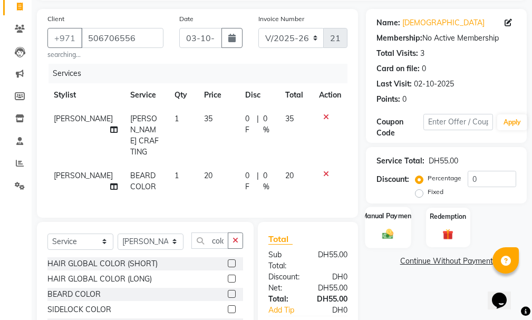
checkbox input "false"
click at [396, 226] on div "Manual Payment" at bounding box center [389, 227] width 46 height 41
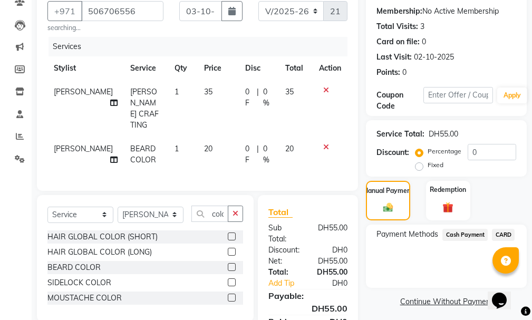
scroll to position [156, 0]
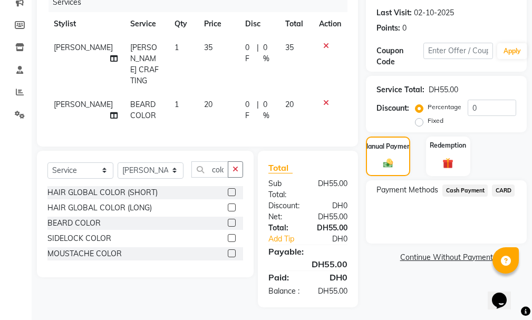
click at [503, 192] on span "CARD" at bounding box center [503, 191] width 23 height 12
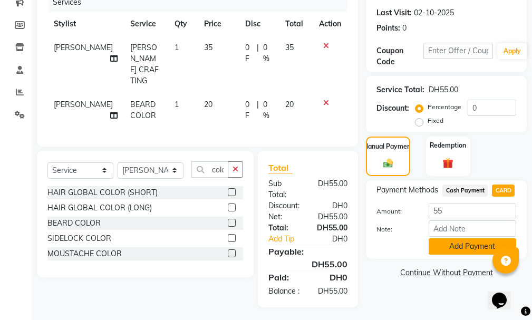
click at [468, 241] on button "Add Payment" at bounding box center [473, 247] width 88 height 16
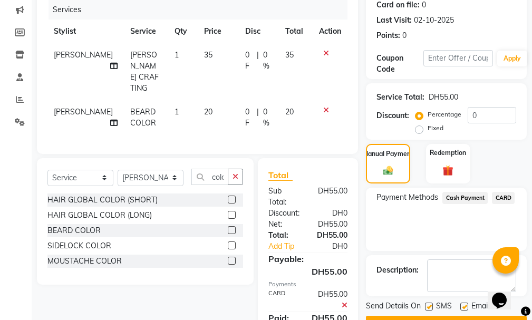
scroll to position [189, 0]
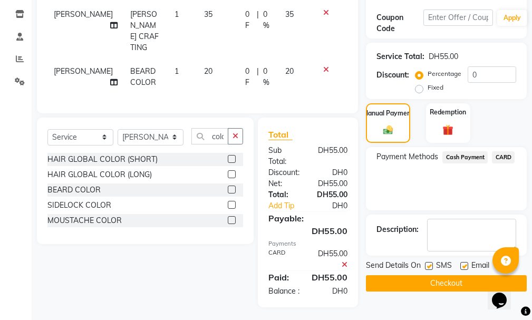
click at [469, 285] on button "Checkout" at bounding box center [446, 283] width 161 height 16
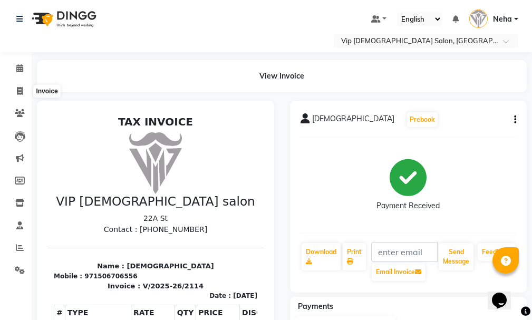
click at [18, 101] on li "Invoice" at bounding box center [16, 91] width 32 height 23
click at [21, 97] on span at bounding box center [20, 91] width 18 height 12
select select "service"
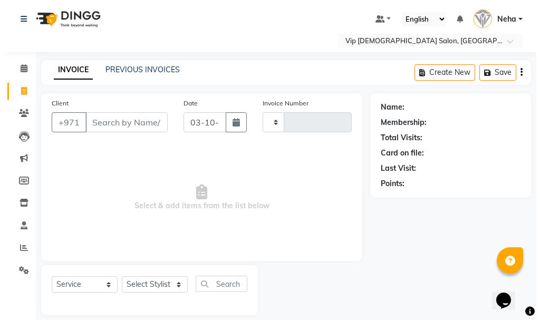
scroll to position [11, 0]
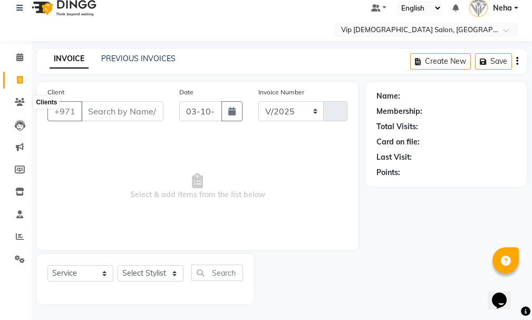
select select "8415"
type input "2115"
type input "501111222"
click at [141, 109] on span "Add Client" at bounding box center [137, 111] width 42 height 11
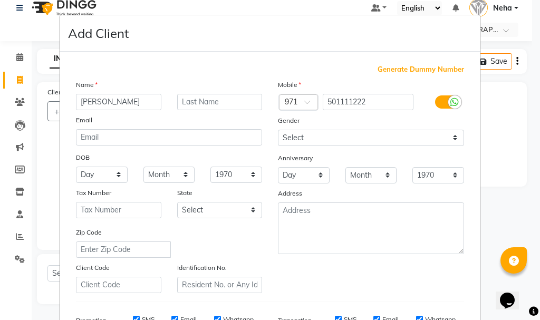
type input "abdullah"
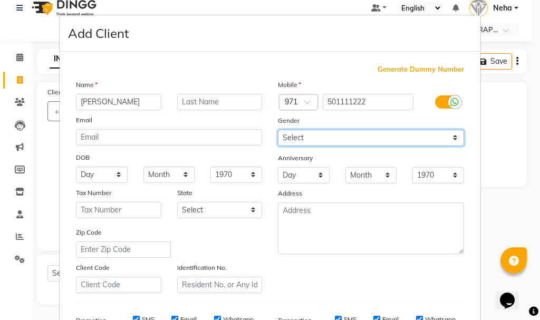
click at [355, 137] on select "Select Male Female Other Prefer Not To Say" at bounding box center [371, 138] width 186 height 16
select select "male"
click at [278, 130] on select "Select Male Female Other Prefer Not To Say" at bounding box center [371, 138] width 186 height 16
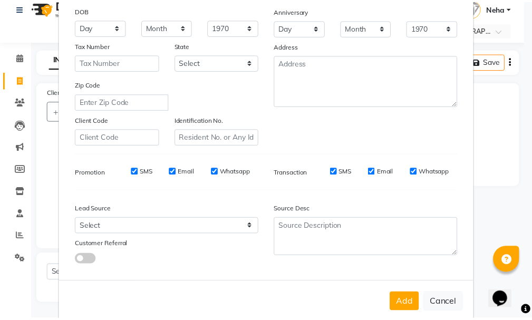
scroll to position [167, 0]
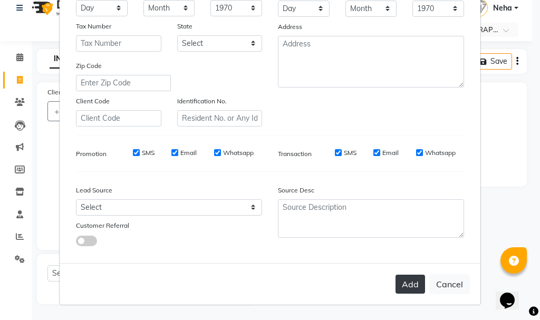
click at [402, 284] on button "Add" at bounding box center [411, 284] width 30 height 19
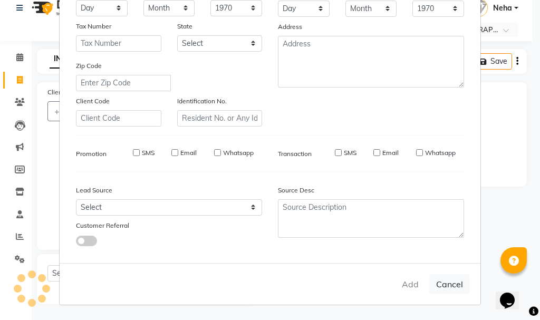
select select
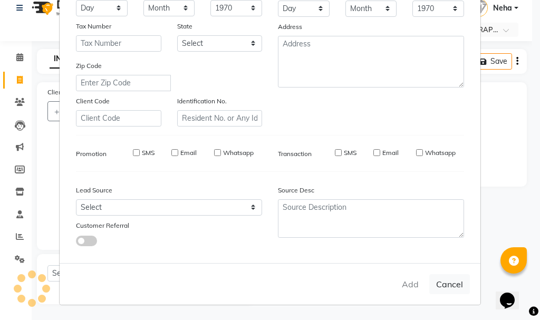
select select
checkbox input "false"
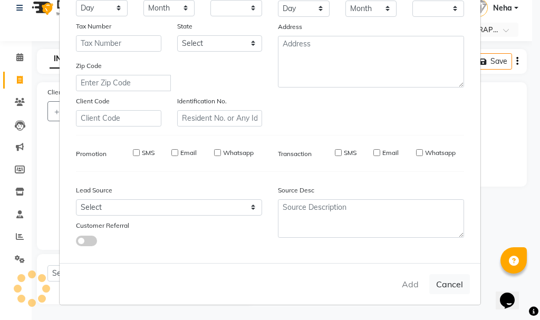
checkbox input "false"
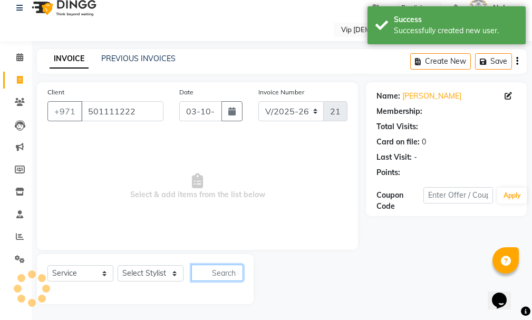
click at [228, 274] on input "text" at bounding box center [218, 273] width 52 height 16
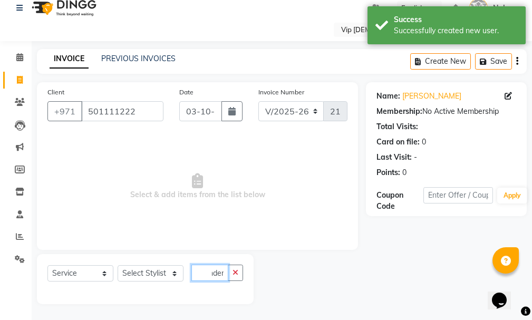
type input "under"
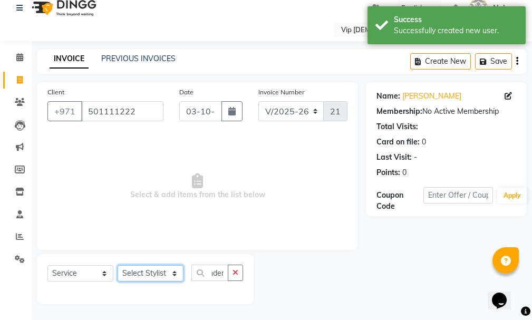
click at [157, 271] on select "Select Stylist AHMED MOHAMED MOHAMED ELKHODARY ABDELHAMID Ali Rana Allauddin An…" at bounding box center [151, 273] width 66 height 16
select select "85762"
click at [118, 265] on select "Select Stylist AHMED MOHAMED MOHAMED ELKHODARY ABDELHAMID Ali Rana Allauddin An…" at bounding box center [151, 273] width 66 height 16
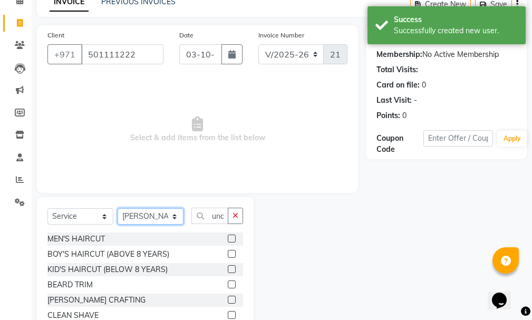
scroll to position [117, 0]
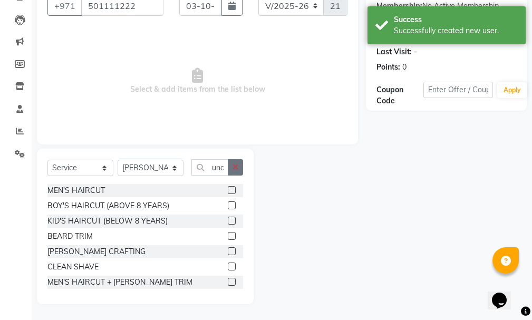
click at [233, 168] on button "button" at bounding box center [235, 167] width 15 height 16
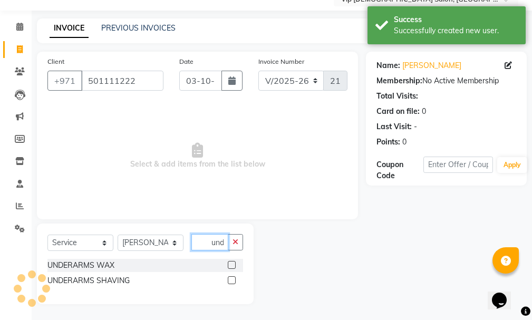
scroll to position [0, 7]
type input "under"
click at [232, 263] on label at bounding box center [232, 265] width 8 height 8
click at [232, 263] on input "checkbox" at bounding box center [231, 265] width 7 height 7
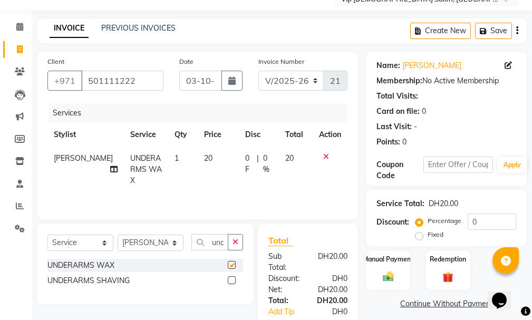
checkbox input "false"
click at [205, 159] on td "20" at bounding box center [218, 170] width 41 height 46
select select "85762"
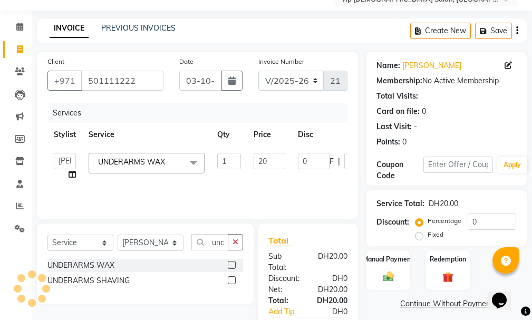
click at [270, 153] on td "20" at bounding box center [269, 167] width 44 height 40
click at [278, 158] on input "20" at bounding box center [270, 161] width 32 height 16
type input "2"
type input "30"
click at [350, 125] on div "Client +971 501111222 Date 03-10-2025 Invoice Number V/2025 V/2025-26 2115 Serv…" at bounding box center [197, 136] width 321 height 168
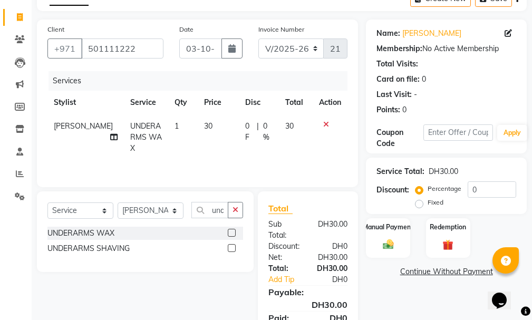
scroll to position [129, 0]
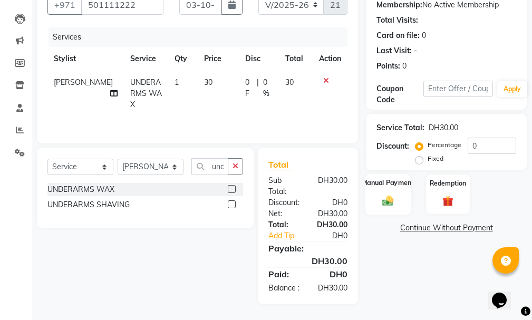
click at [386, 195] on img at bounding box center [388, 201] width 18 height 13
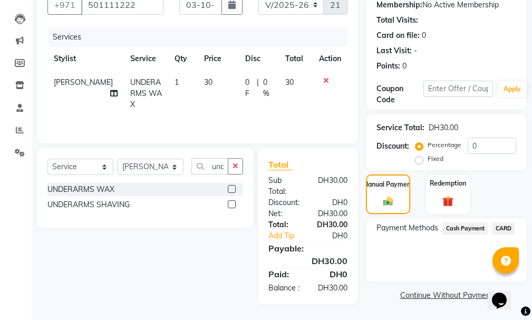
click at [507, 223] on span "CARD" at bounding box center [503, 229] width 23 height 12
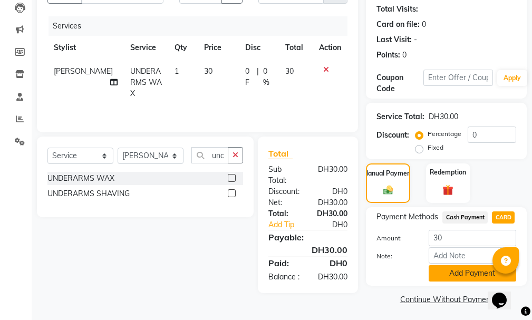
click at [451, 274] on button "Add Payment" at bounding box center [473, 273] width 88 height 16
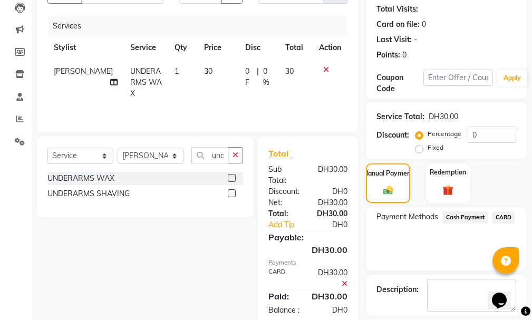
scroll to position [176, 0]
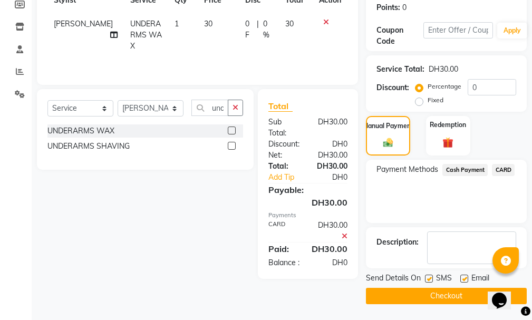
click at [435, 298] on button "Checkout" at bounding box center [446, 296] width 161 height 16
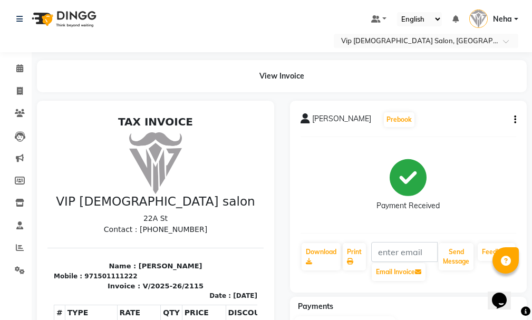
click at [23, 100] on li "Invoice" at bounding box center [16, 91] width 32 height 23
click at [17, 92] on icon at bounding box center [20, 91] width 6 height 8
select select "service"
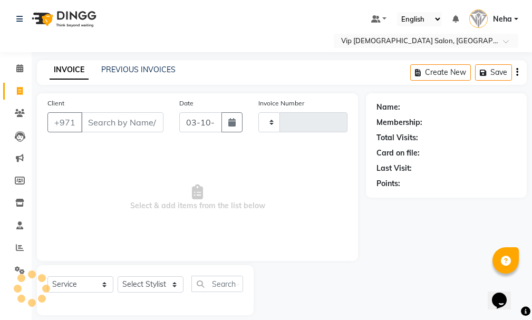
scroll to position [11, 0]
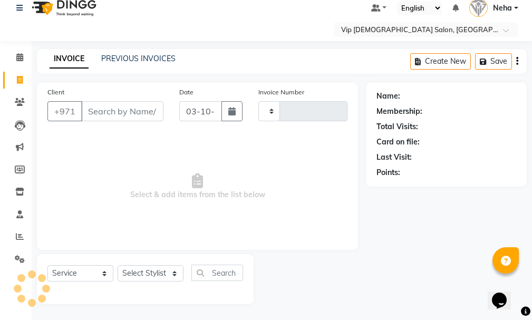
type input "2116"
select select "8415"
click at [242, 46] on div "Select Location × Vip Gents Salon, Hor Al Anz East Default Panel My Panel Engli…" at bounding box center [266, 154] width 532 height 331
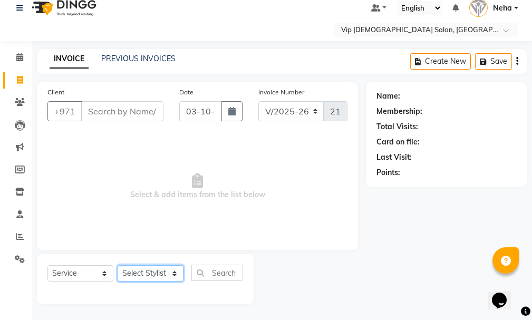
click at [151, 274] on select "Select Stylist AHMED MOHAMED MOHAMED ELKHODARY ABDELHAMID Ali Rana Allauddin An…" at bounding box center [151, 273] width 66 height 16
select select "81343"
click at [118, 265] on select "Select Stylist AHMED MOHAMED MOHAMED ELKHODARY ABDELHAMID Ali Rana Allauddin An…" at bounding box center [151, 273] width 66 height 16
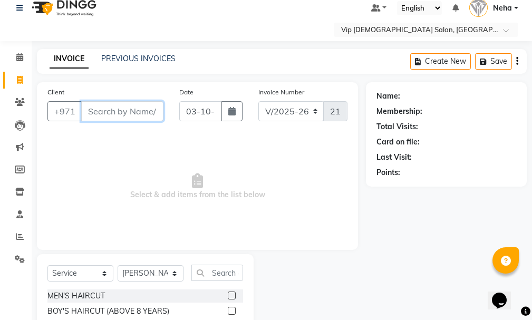
click at [120, 115] on input "Client" at bounding box center [122, 111] width 82 height 20
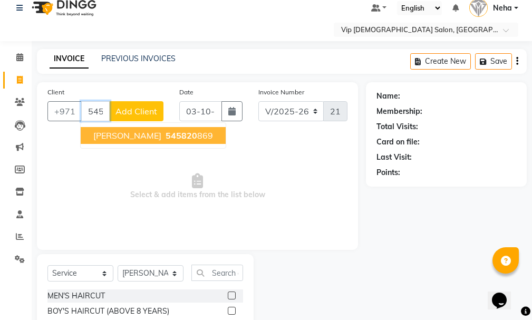
click at [166, 135] on span "545820" at bounding box center [182, 135] width 32 height 11
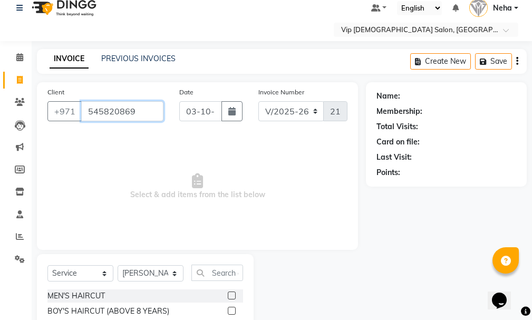
type input "545820869"
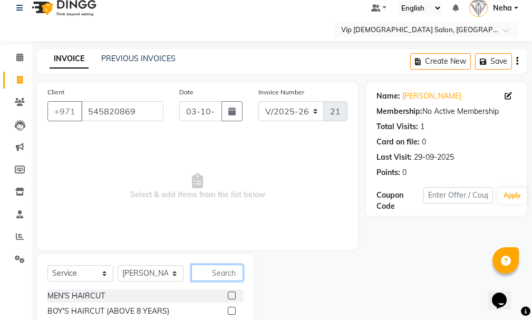
click at [228, 272] on input "text" at bounding box center [218, 273] width 52 height 16
type input "craf"
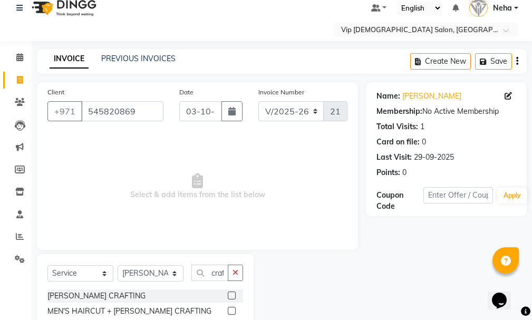
scroll to position [0, 0]
click at [230, 297] on label at bounding box center [232, 296] width 8 height 8
click at [230, 297] on input "checkbox" at bounding box center [231, 296] width 7 height 7
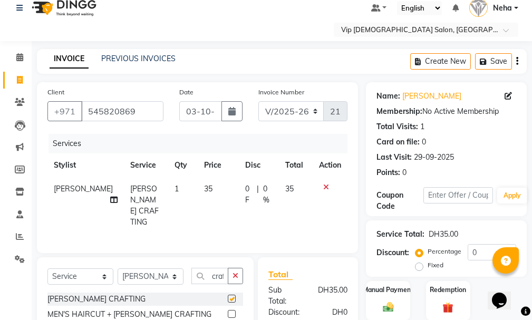
checkbox input "false"
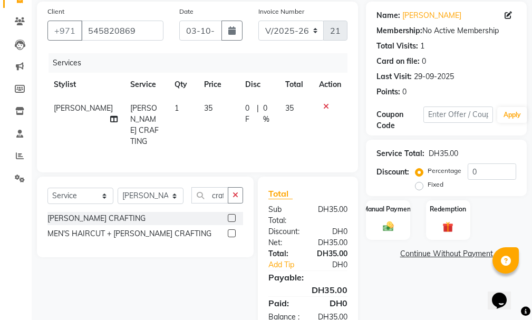
scroll to position [129, 0]
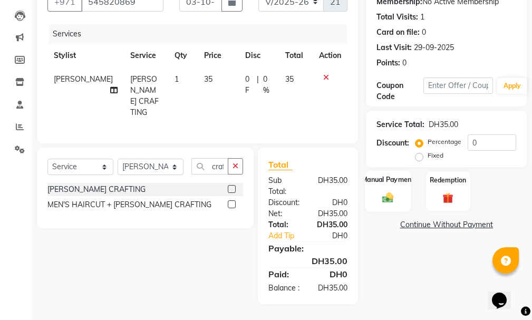
click at [380, 177] on label "Manual Payment" at bounding box center [388, 180] width 53 height 10
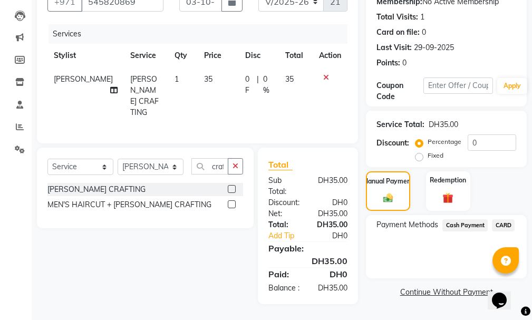
click at [506, 220] on span "CARD" at bounding box center [503, 226] width 23 height 12
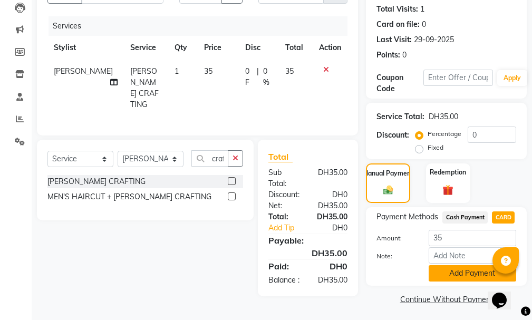
click at [458, 274] on button "Add Payment" at bounding box center [473, 273] width 88 height 16
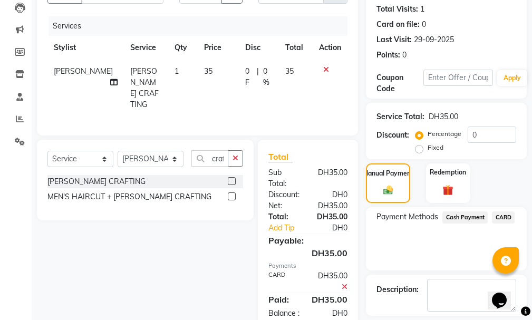
scroll to position [176, 0]
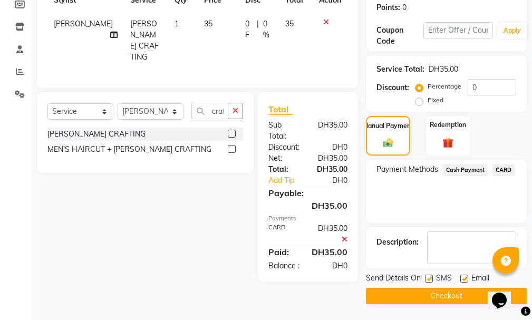
click at [443, 300] on button "Checkout" at bounding box center [446, 296] width 161 height 16
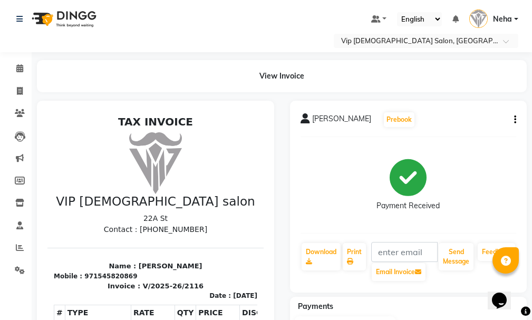
click at [263, 40] on div "Select Location × Vip Gents Salon, Hor Al Anz East" at bounding box center [266, 41] width 516 height 14
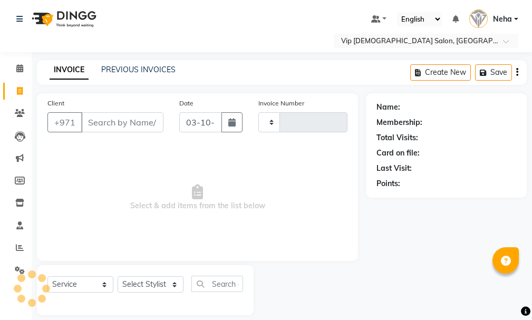
select select "service"
type input "2117"
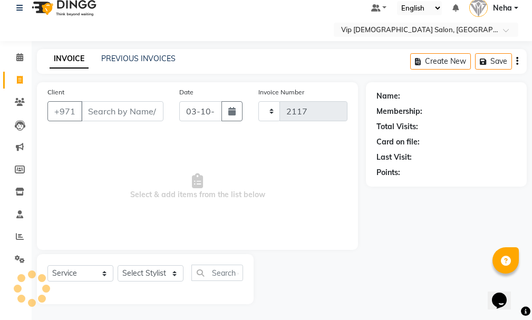
select select "8415"
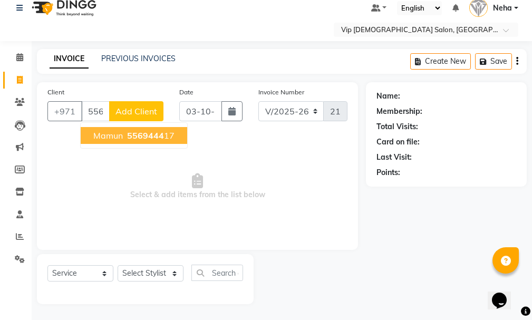
click at [138, 142] on button "Mamun 5569444 17" at bounding box center [134, 135] width 107 height 17
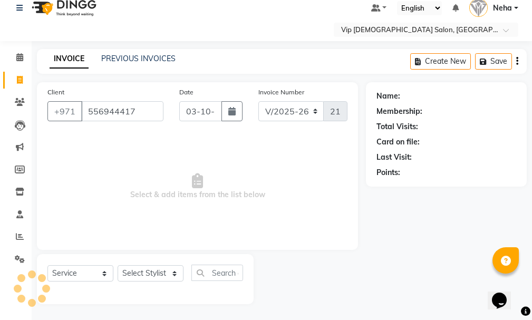
type input "556944417"
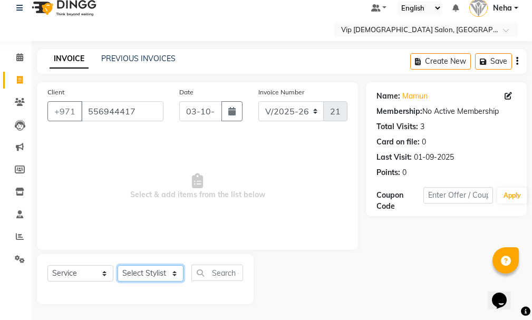
click at [153, 272] on select "Select Stylist [PERSON_NAME] [PERSON_NAME] [PERSON_NAME] [PERSON_NAME] [PERSON_…" at bounding box center [151, 273] width 66 height 16
select select "81363"
click at [118, 265] on select "Select Stylist [PERSON_NAME] [PERSON_NAME] [PERSON_NAME] [PERSON_NAME] [PERSON_…" at bounding box center [151, 273] width 66 height 16
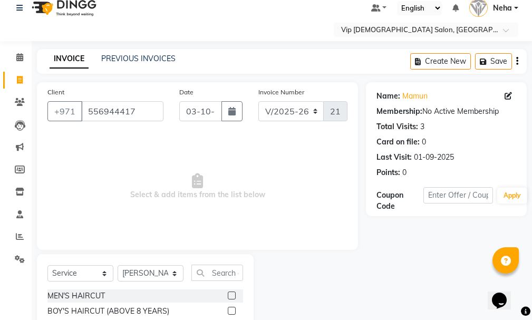
click at [221, 272] on input "text" at bounding box center [218, 273] width 52 height 16
click at [228, 296] on label at bounding box center [232, 296] width 8 height 8
click at [228, 296] on input "checkbox" at bounding box center [231, 296] width 7 height 7
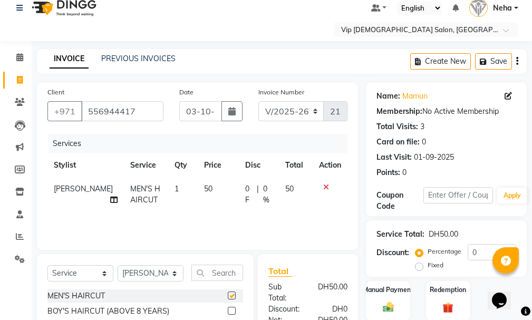
checkbox input "false"
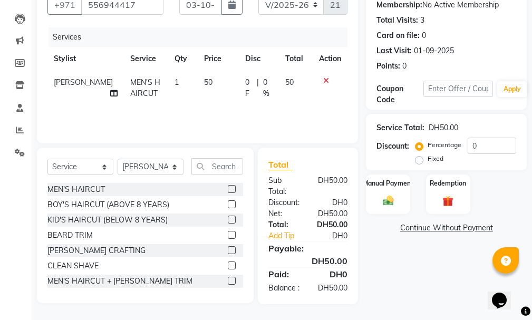
scroll to position [129, 0]
click at [396, 178] on label "Manual Payment" at bounding box center [388, 183] width 53 height 10
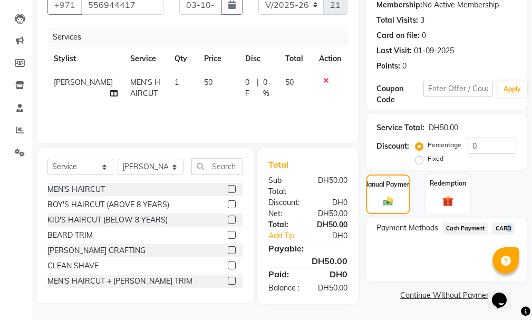
click at [507, 223] on span "CARD" at bounding box center [503, 229] width 23 height 12
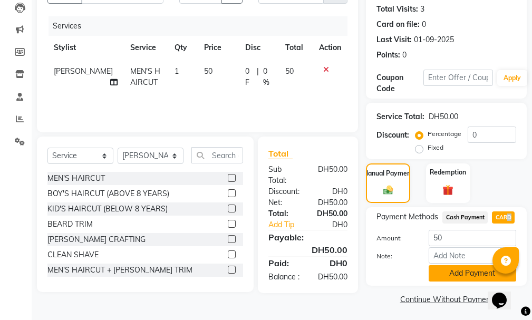
click at [462, 271] on button "Add Payment" at bounding box center [473, 273] width 88 height 16
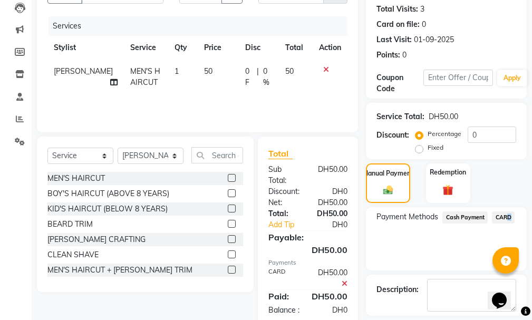
drag, startPoint x: 534, startPoint y: 177, endPoint x: 531, endPoint y: 271, distance: 94.5
click at [531, 271] on div "Name: Mamun Membership: No Active Membership Total Visits: 3 Card on file: 0 La…" at bounding box center [450, 158] width 169 height 387
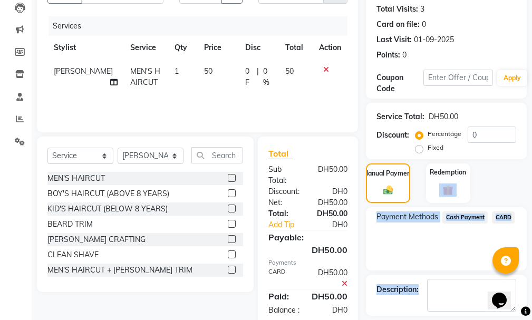
scroll to position [176, 0]
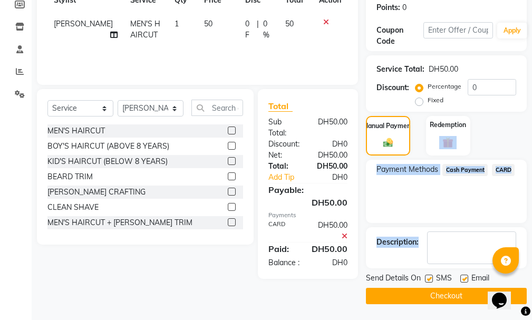
click at [460, 299] on button "Checkout" at bounding box center [446, 296] width 161 height 16
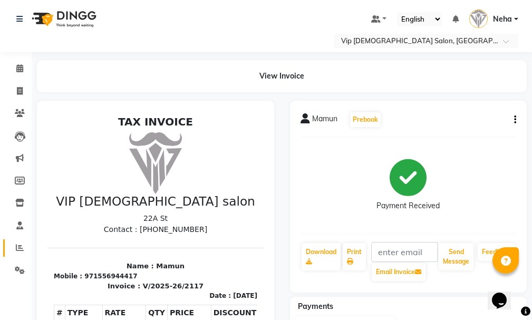
click at [12, 251] on span at bounding box center [20, 248] width 18 height 12
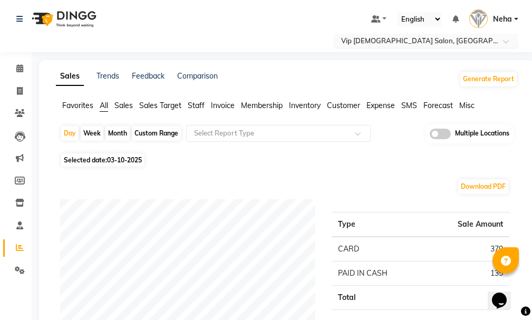
click at [455, 43] on input "text" at bounding box center [415, 41] width 153 height 11
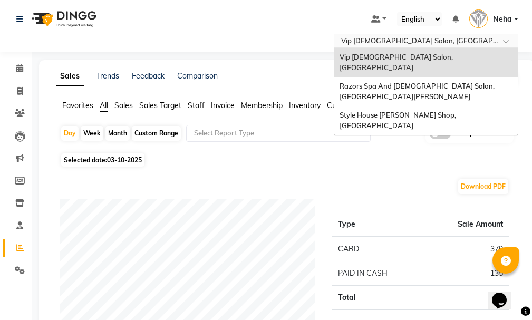
click at [454, 82] on span "Razors Spa And [DEMOGRAPHIC_DATA] Salon, [GEOGRAPHIC_DATA][PERSON_NAME]" at bounding box center [418, 91] width 157 height 19
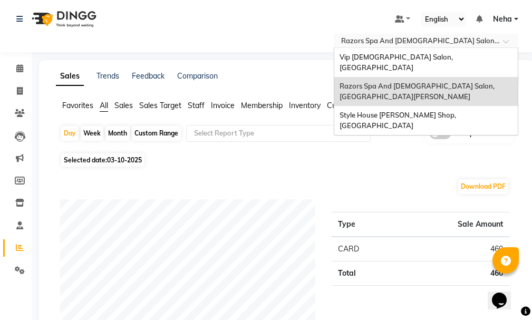
click at [478, 37] on input "text" at bounding box center [415, 41] width 153 height 11
click at [463, 51] on div "Vip [DEMOGRAPHIC_DATA] Salon, [GEOGRAPHIC_DATA]" at bounding box center [427, 62] width 184 height 29
